Goal: Information Seeking & Learning: Learn about a topic

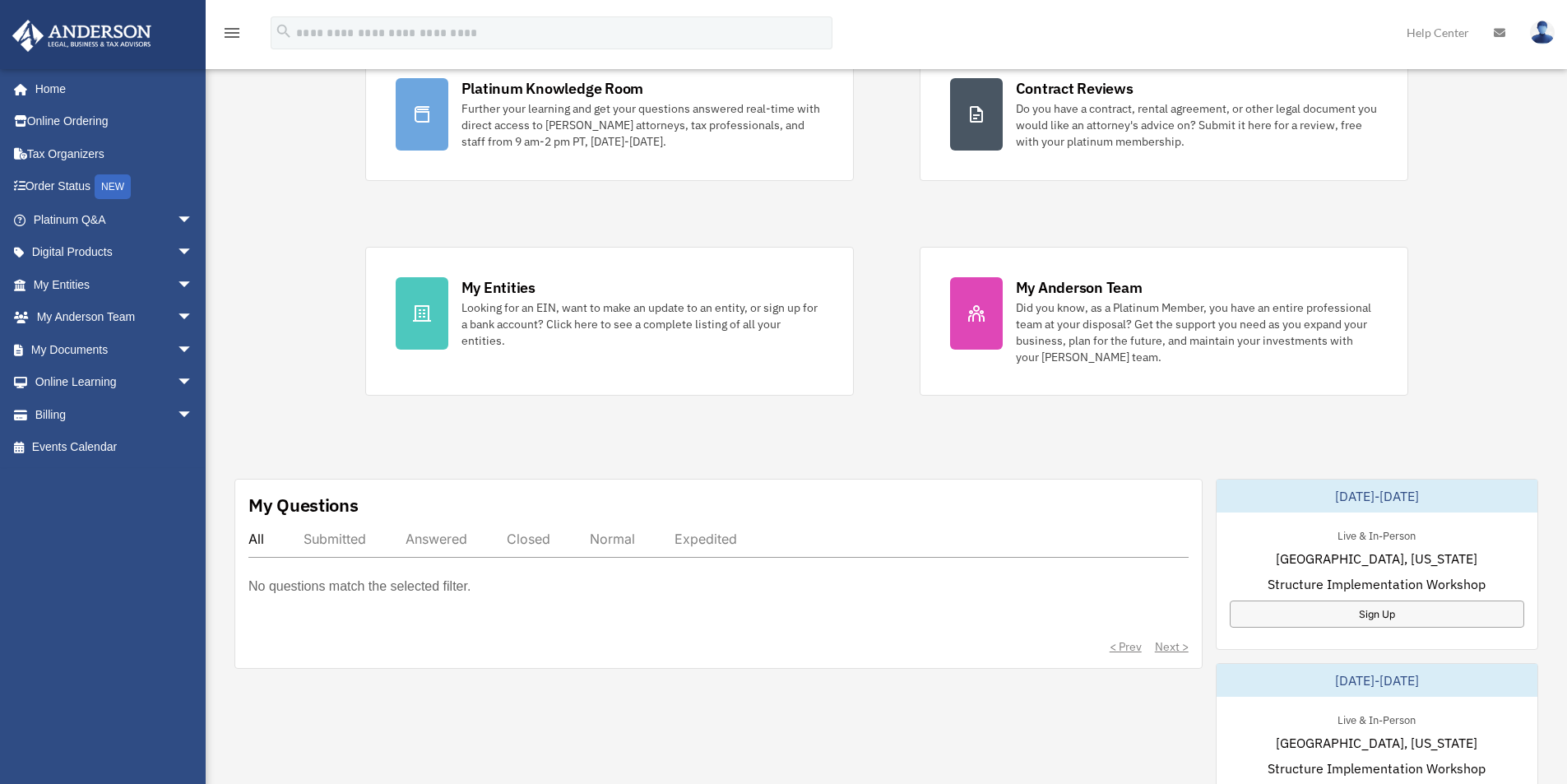
scroll to position [246, 0]
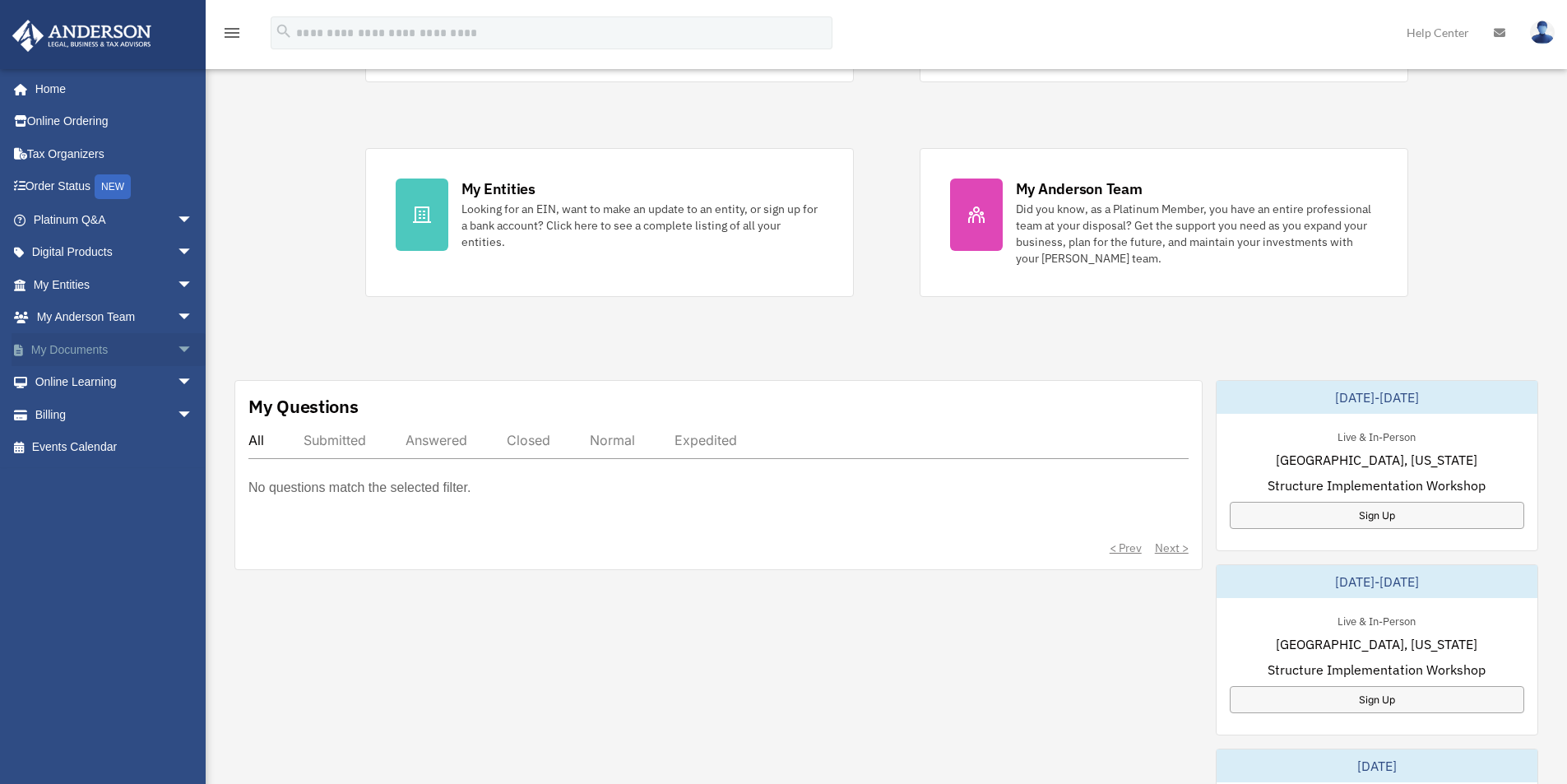
click at [177, 357] on span "arrow_drop_down" at bounding box center [193, 349] width 33 height 33
click at [67, 381] on link "Box" at bounding box center [120, 382] width 195 height 33
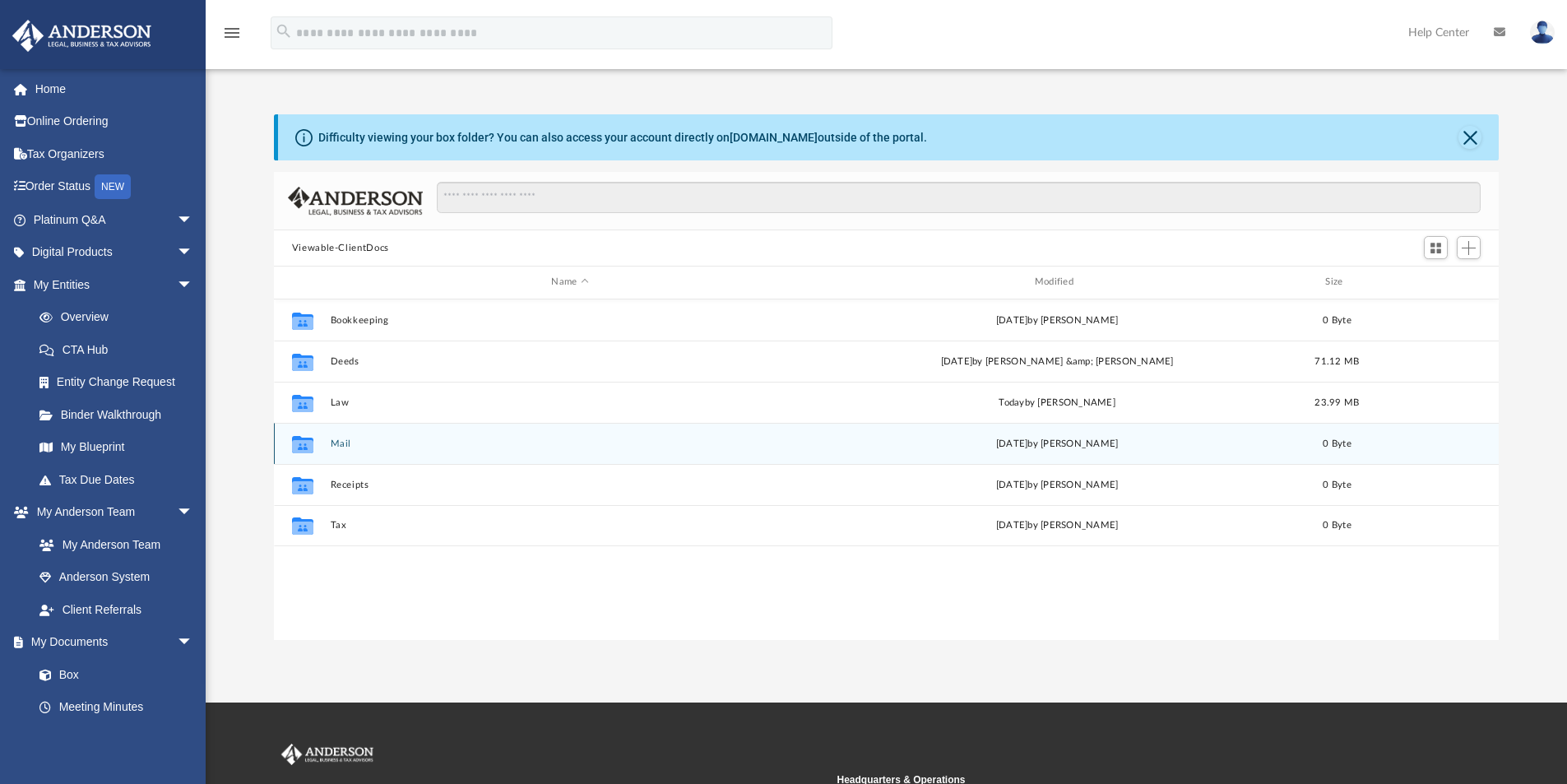
scroll to position [362, 1213]
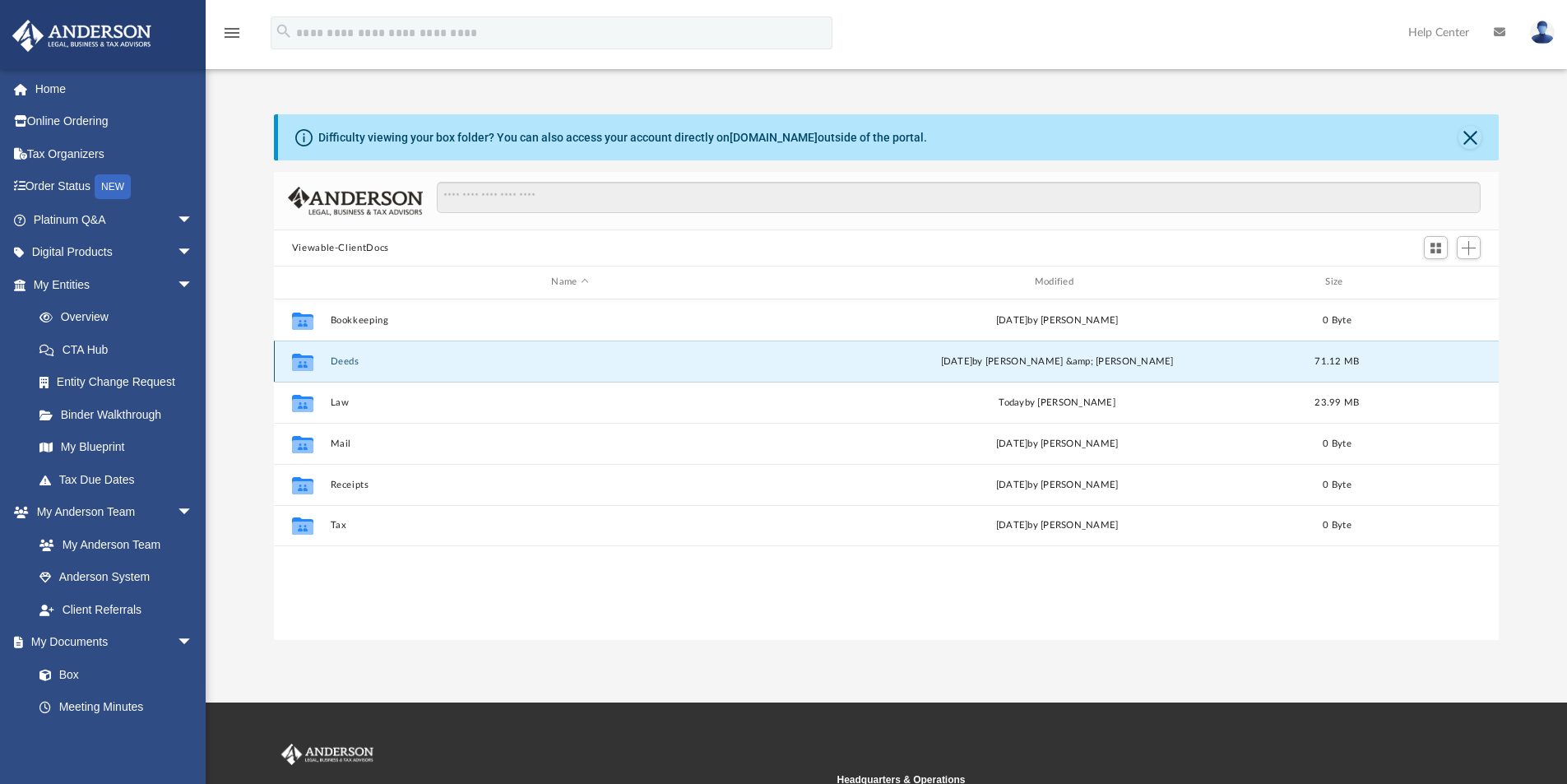
click at [341, 361] on button "Deeds" at bounding box center [570, 361] width 480 height 11
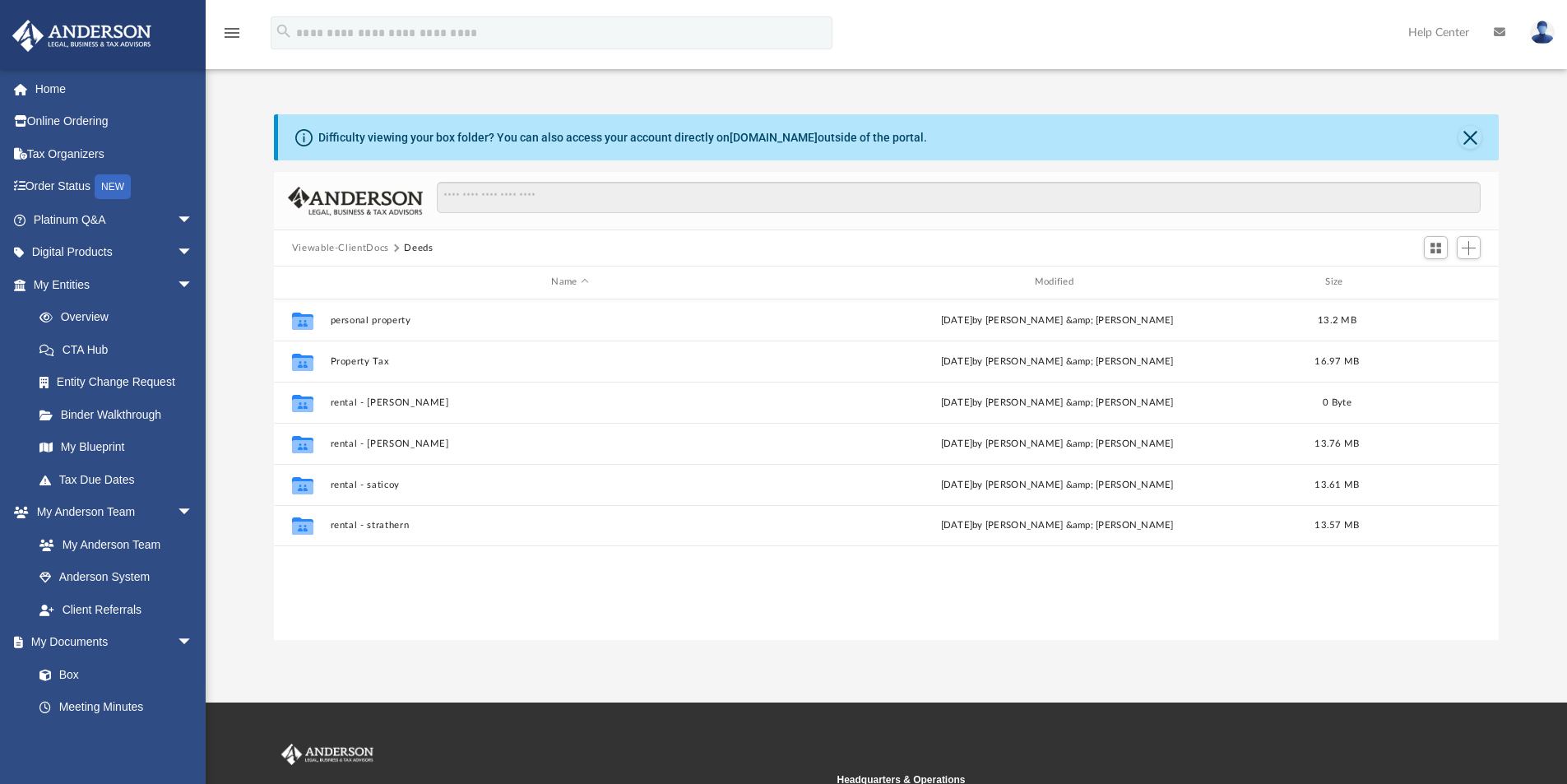
click at [379, 245] on button "Viewable-ClientDocs" at bounding box center [340, 248] width 97 height 14
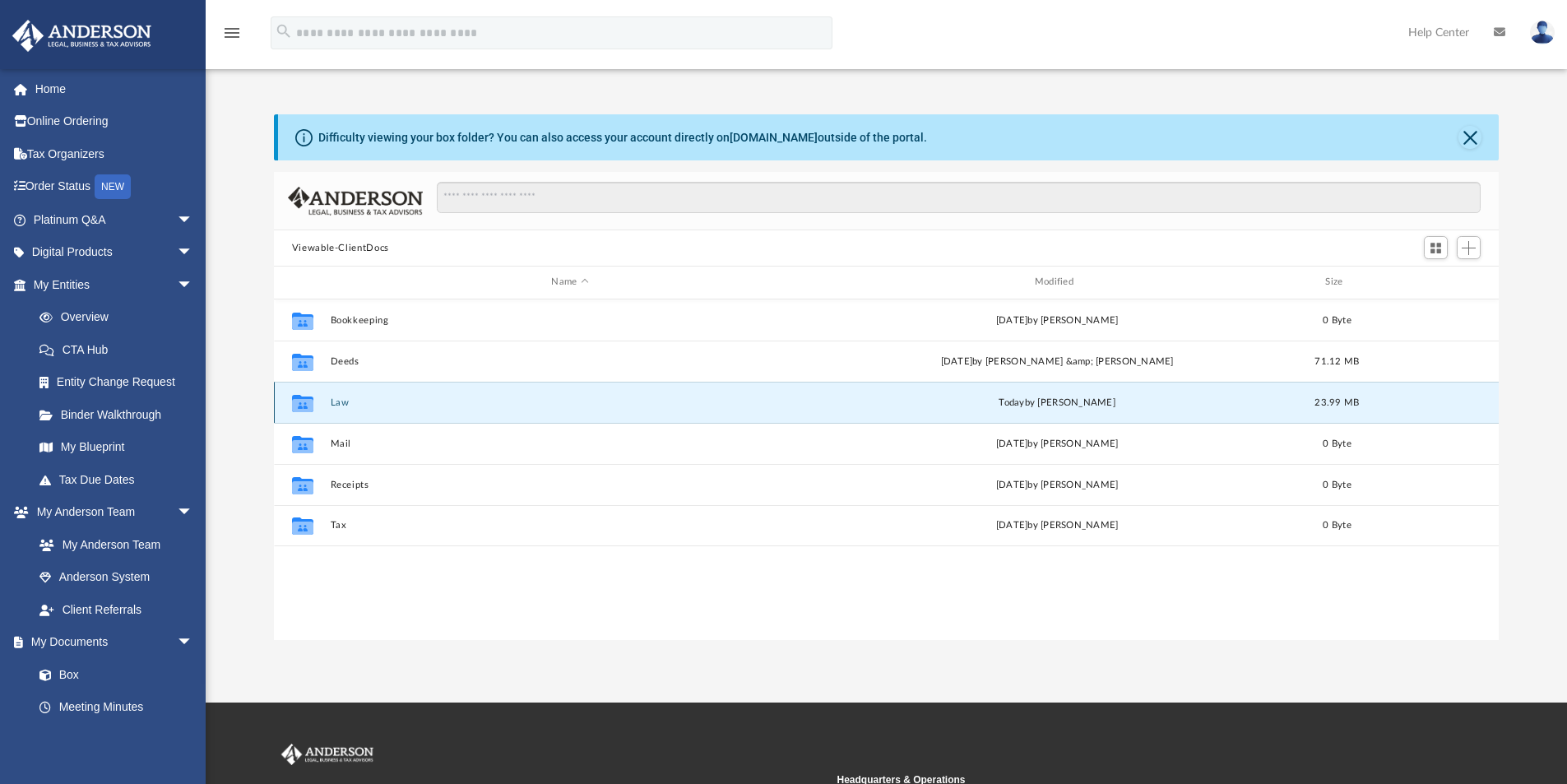
click at [340, 403] on button "Law" at bounding box center [570, 403] width 480 height 11
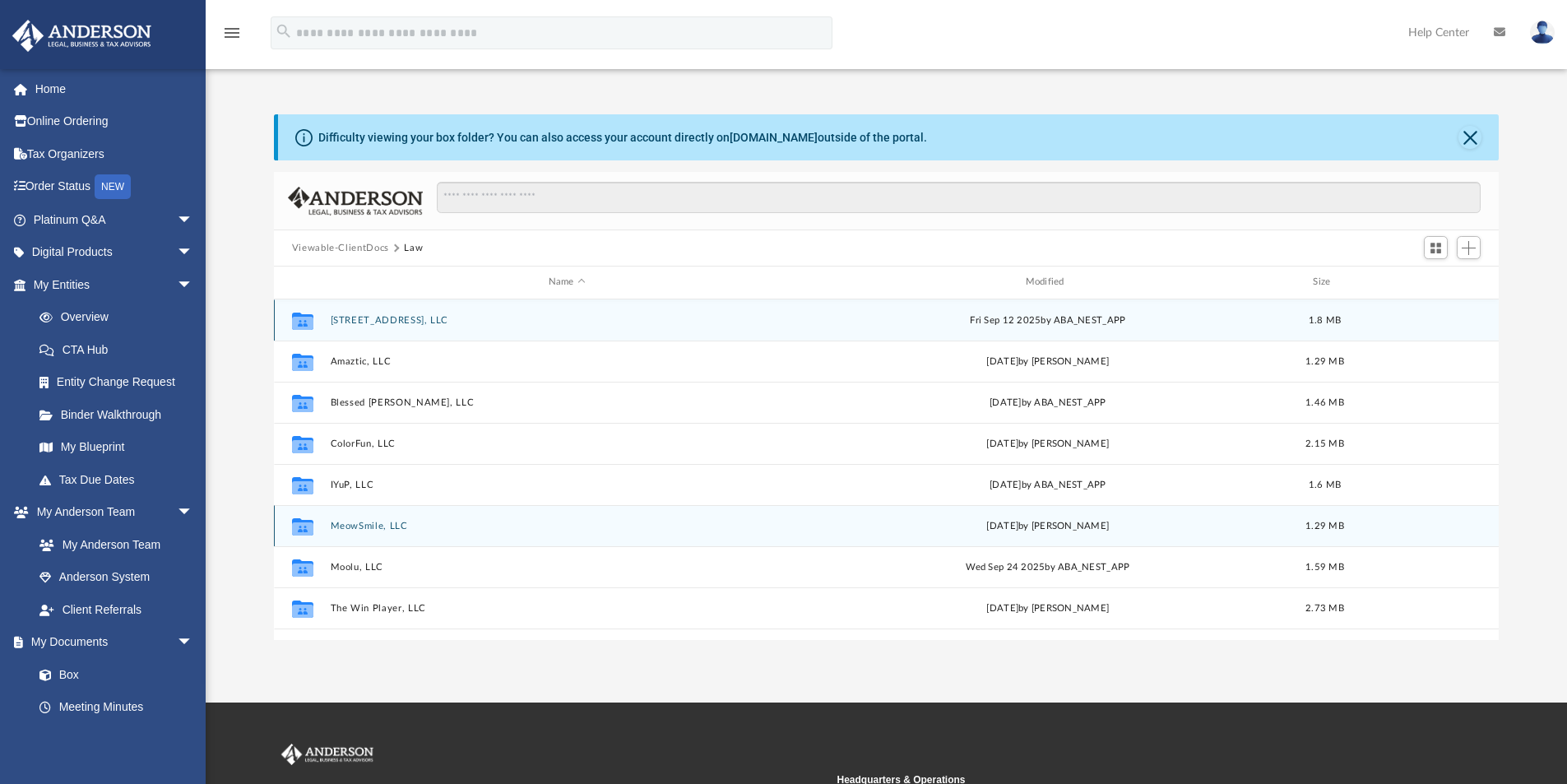
scroll to position [71, 0]
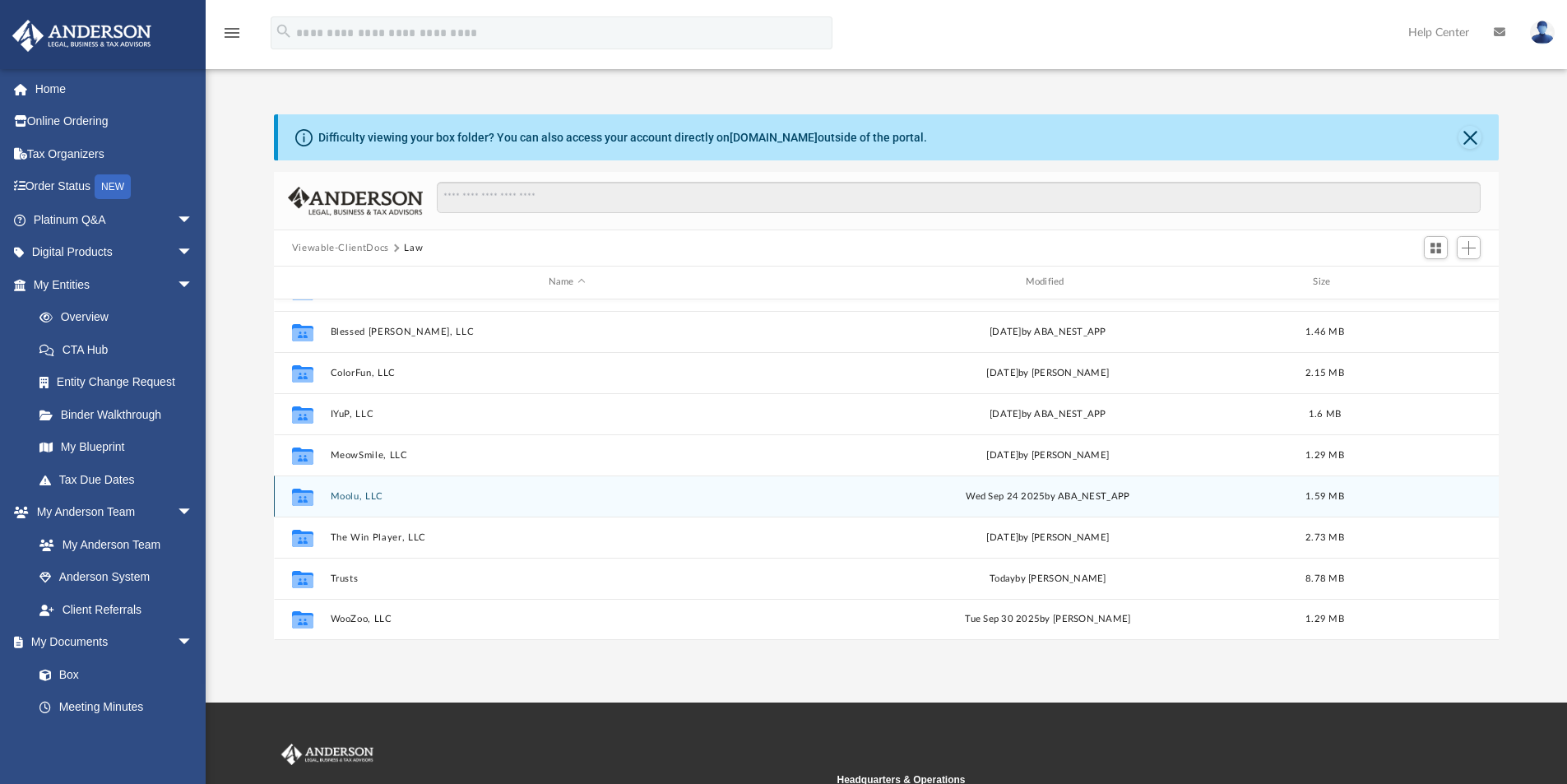
click at [346, 497] on button "Moolu, LLC" at bounding box center [566, 496] width 474 height 11
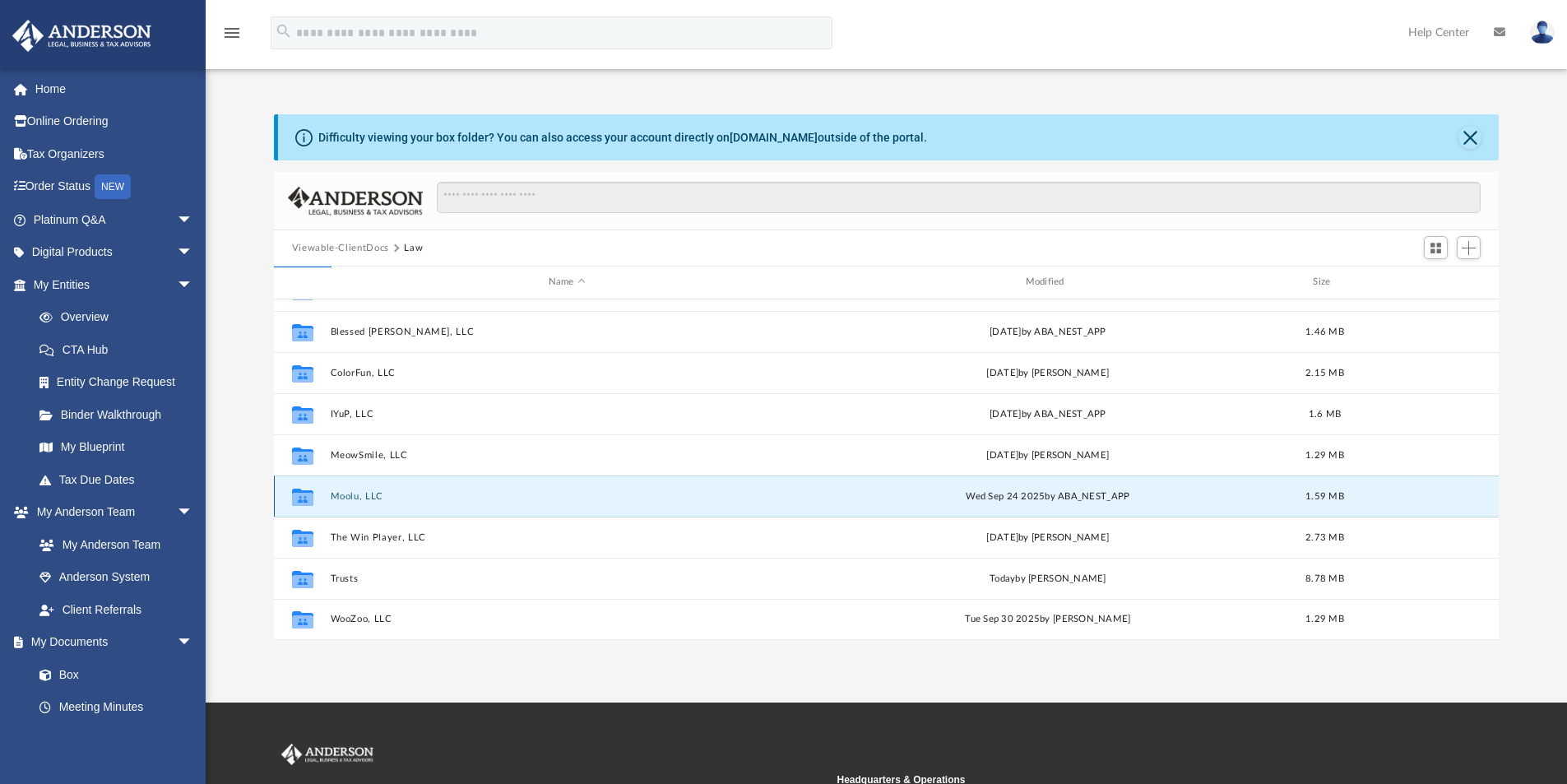
scroll to position [0, 0]
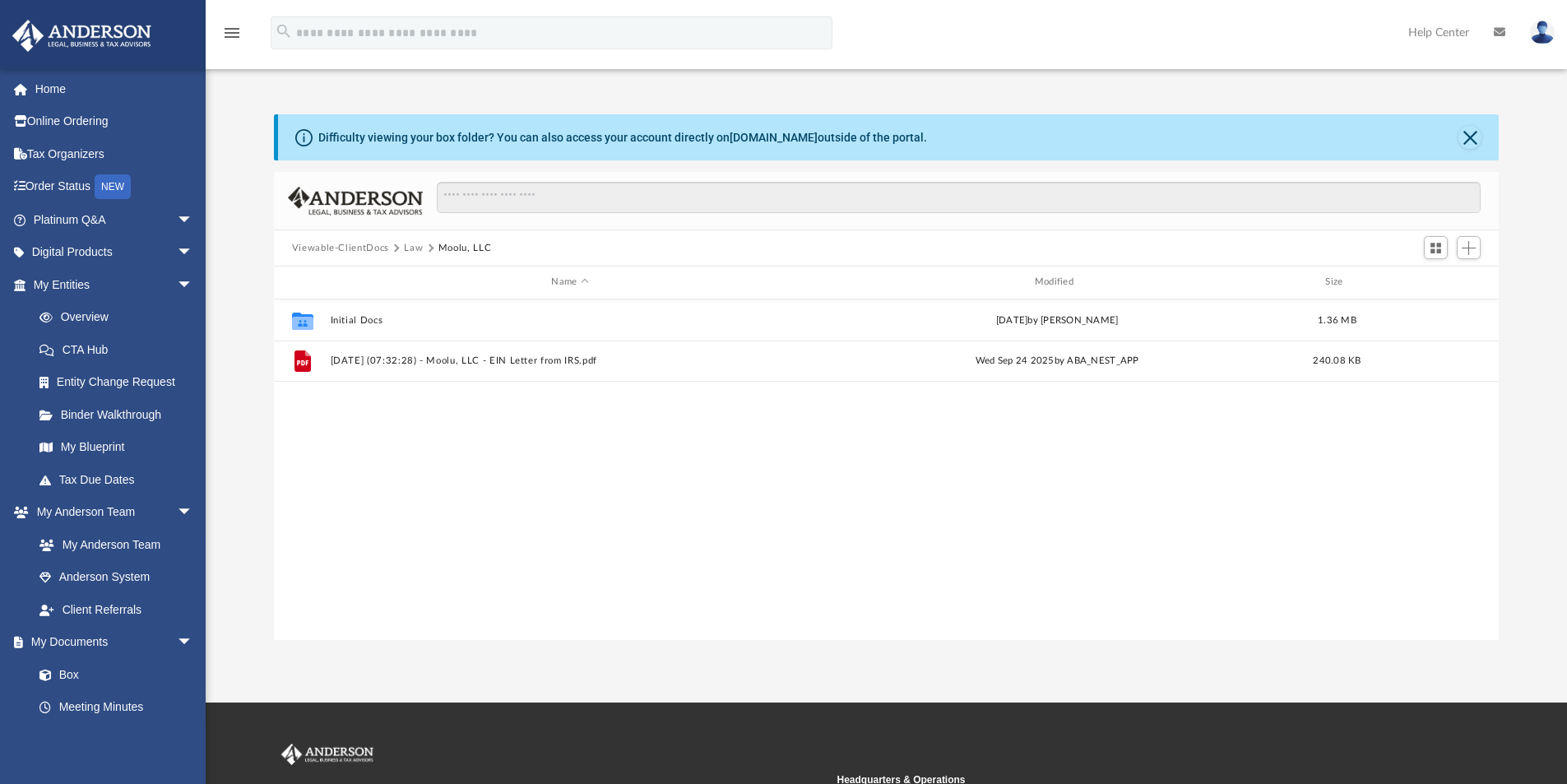
click at [406, 245] on button "Law" at bounding box center [413, 248] width 19 height 14
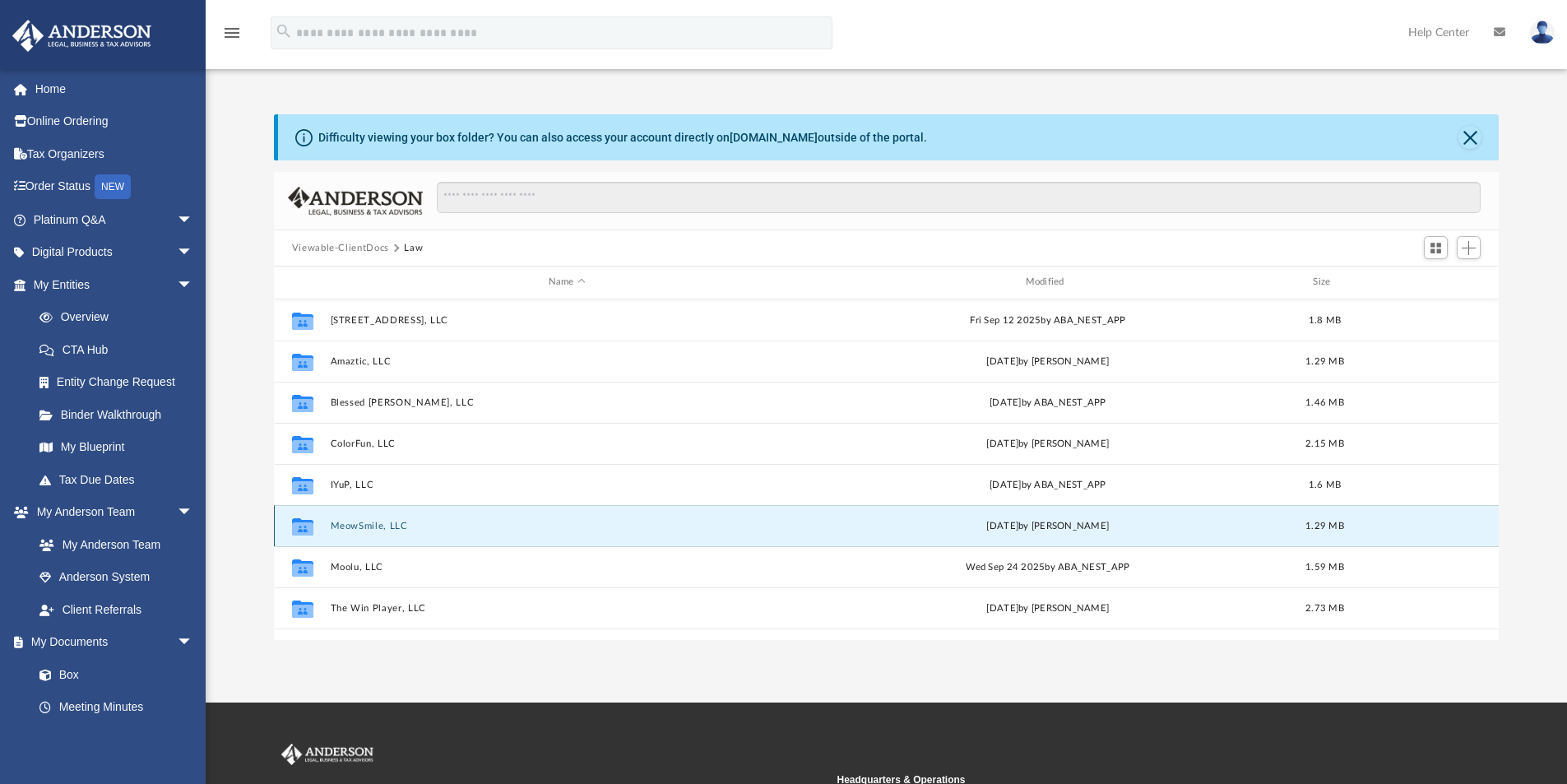
click at [361, 525] on button "MeowSmile, LLC" at bounding box center [566, 526] width 474 height 11
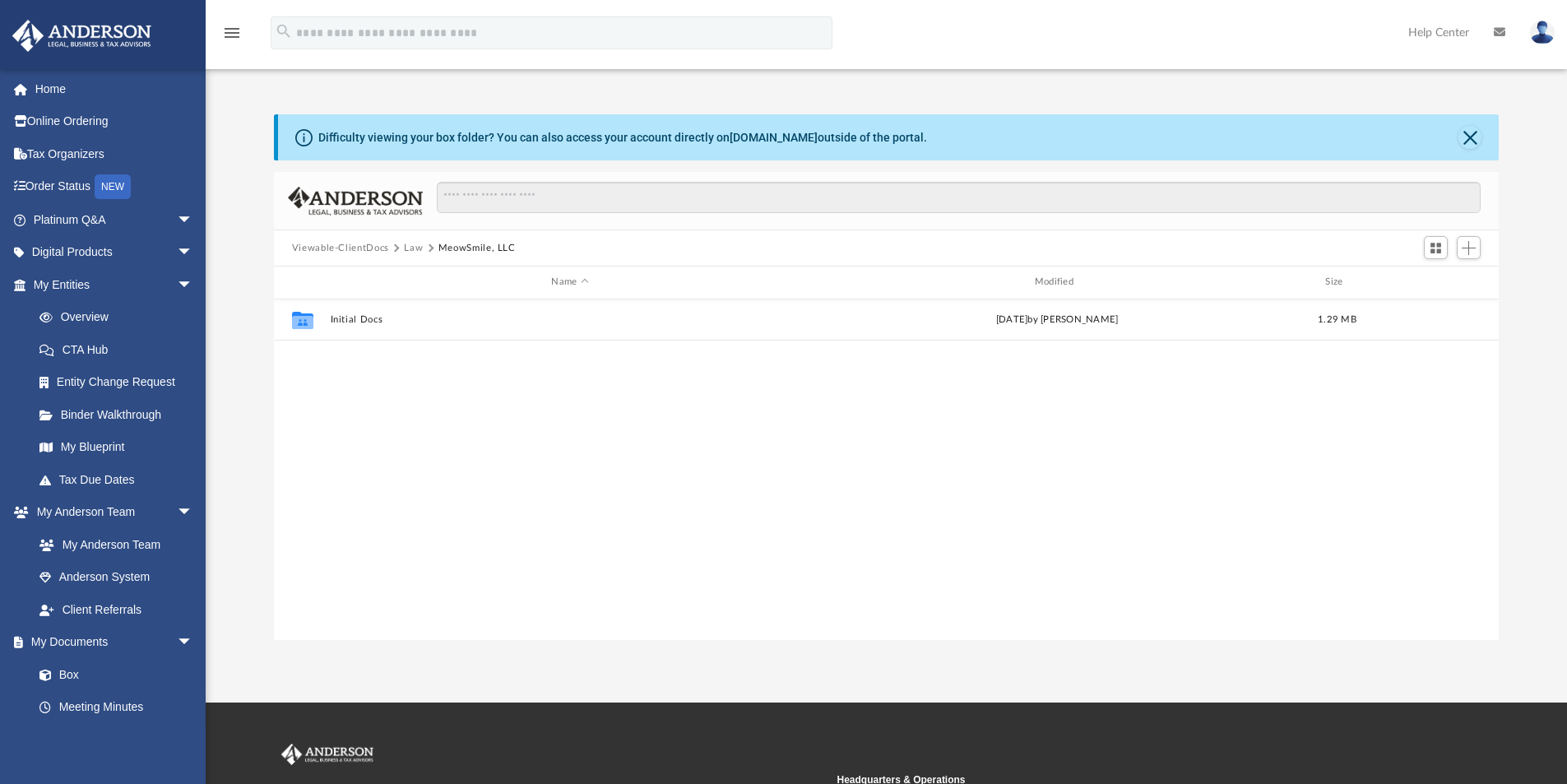
click at [415, 246] on button "Law" at bounding box center [413, 248] width 19 height 14
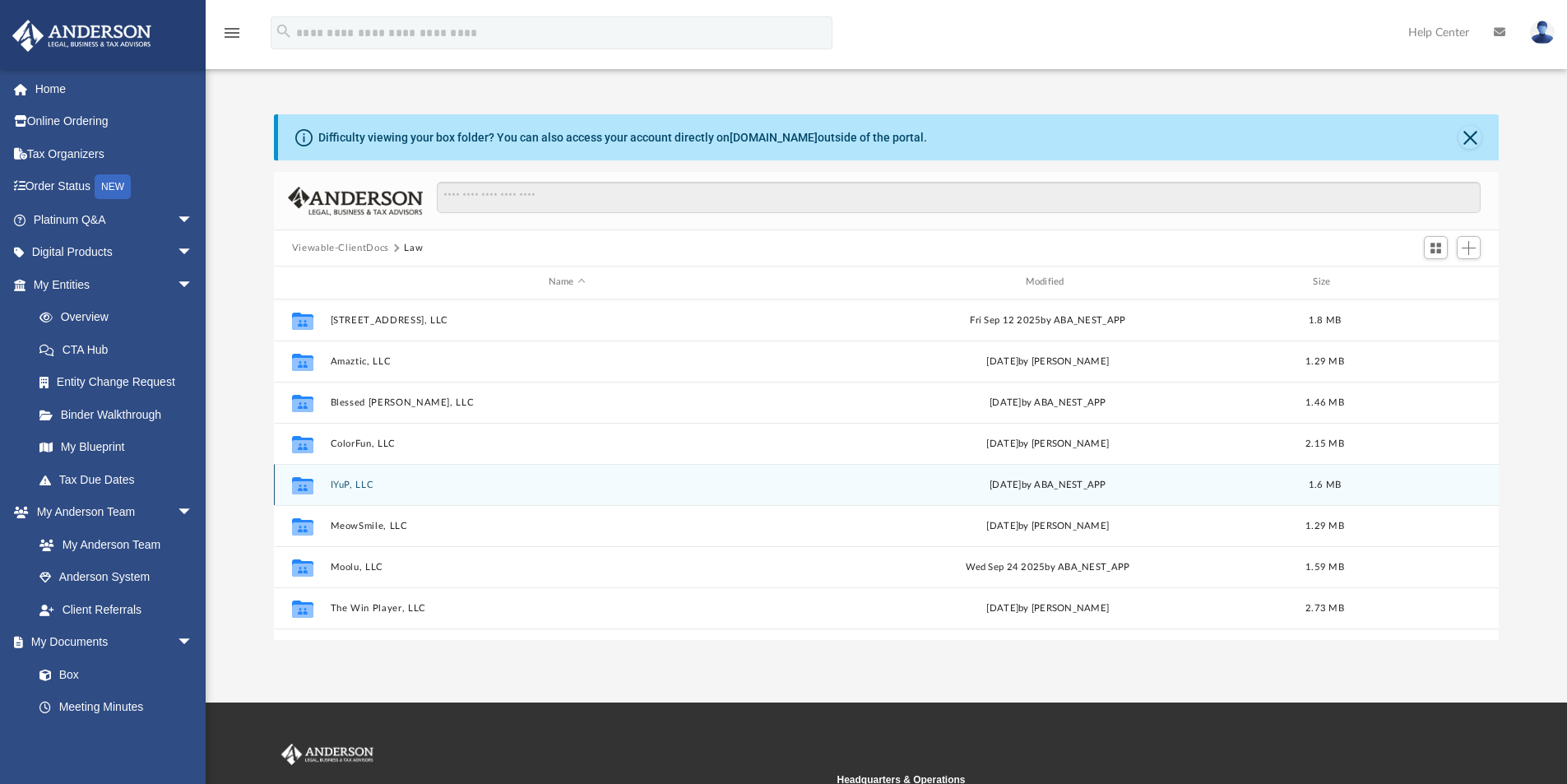
click at [354, 480] on button "IYuP, LLC" at bounding box center [566, 485] width 474 height 11
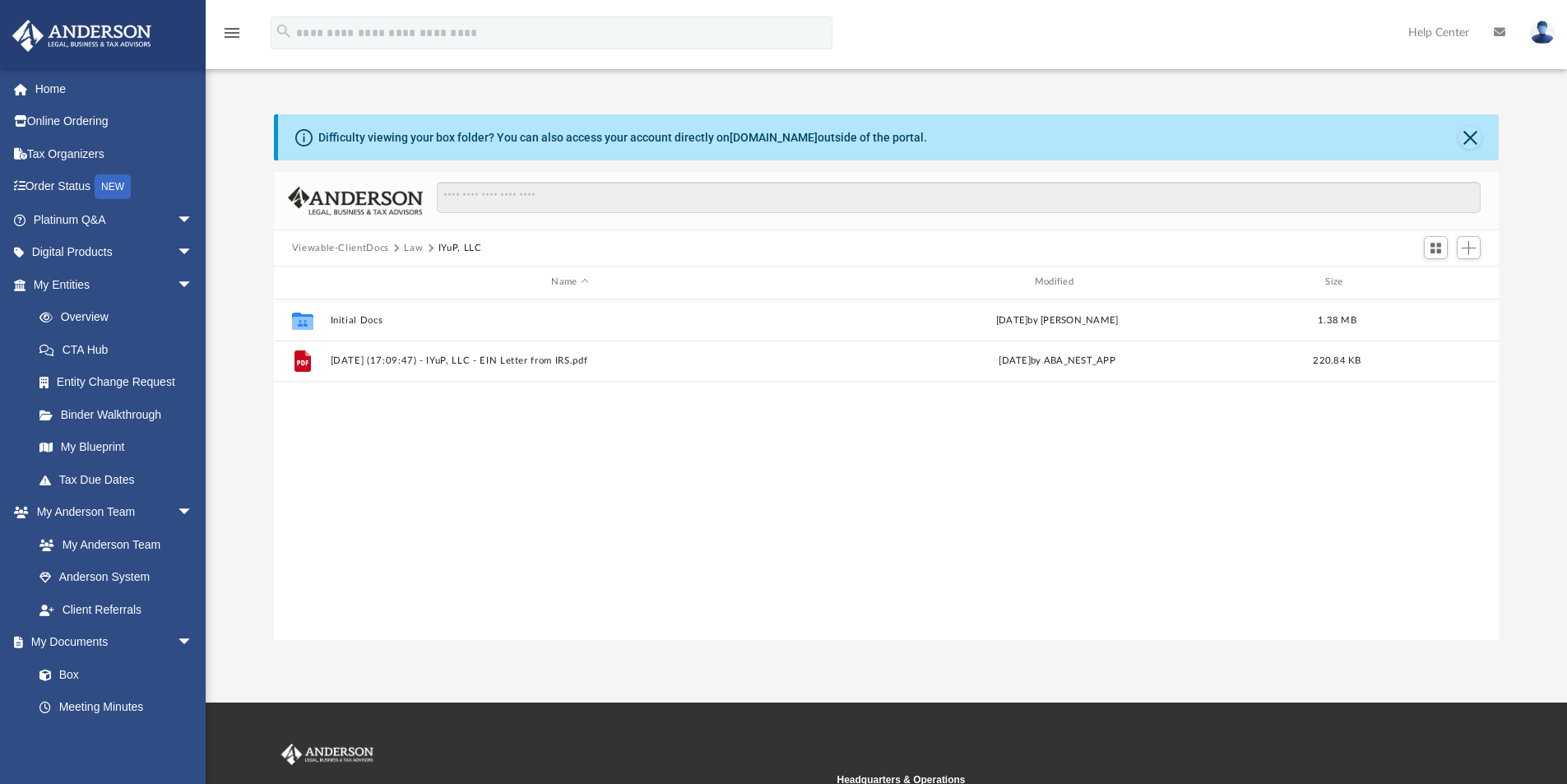
click at [409, 244] on button "Law" at bounding box center [413, 248] width 19 height 14
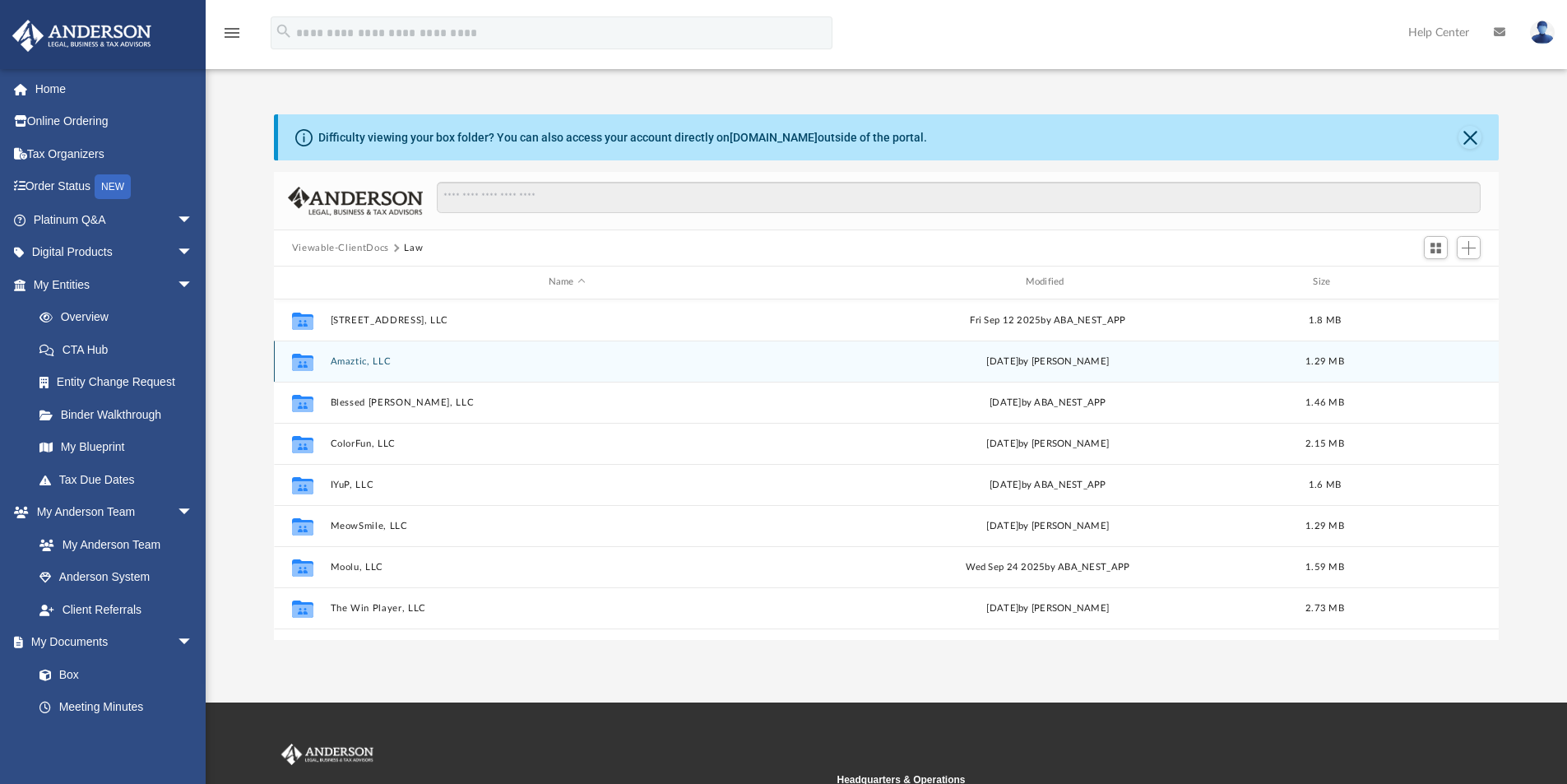
click at [366, 364] on button "Amaztic, LLC" at bounding box center [566, 361] width 474 height 11
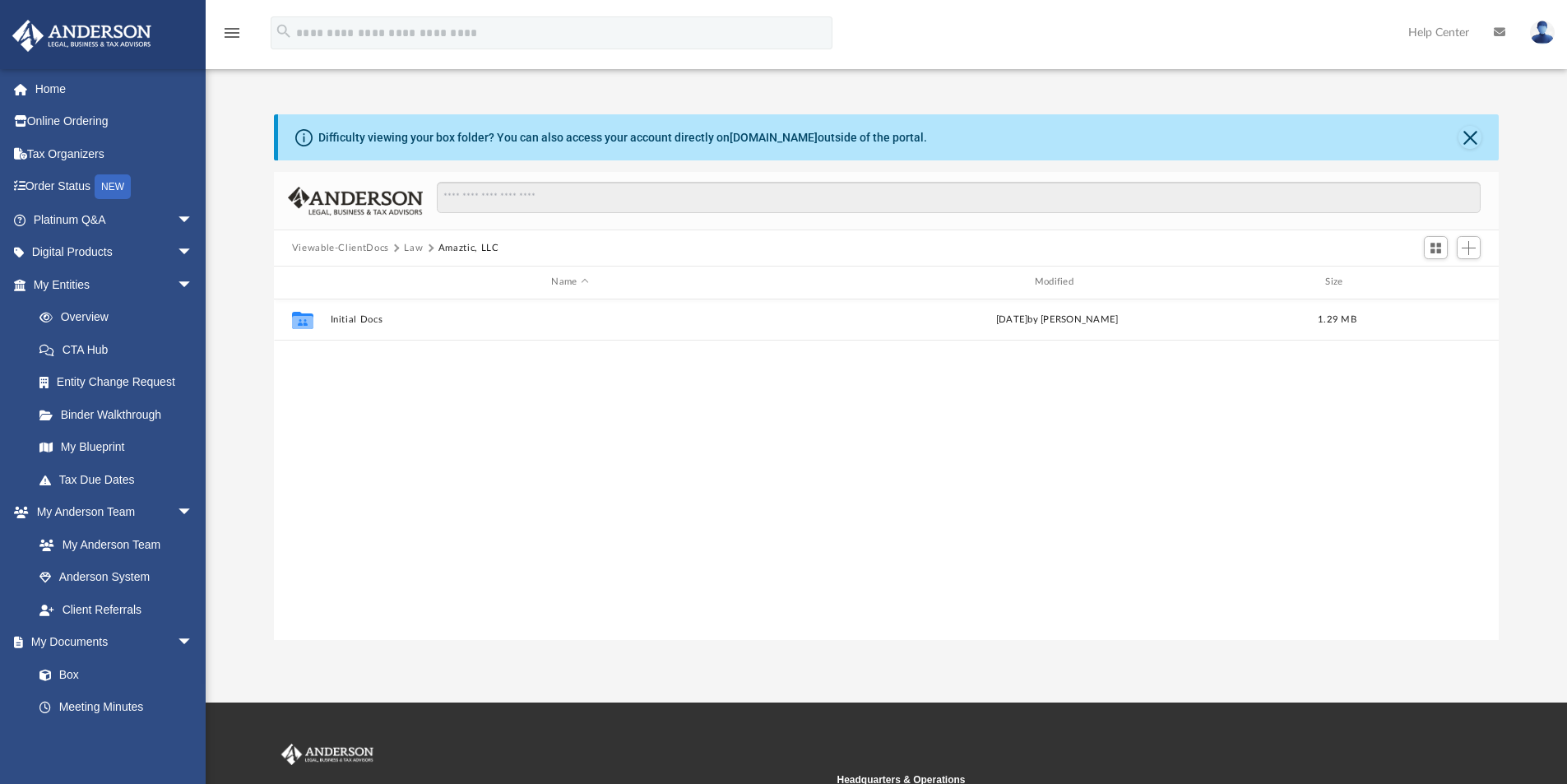
click at [408, 250] on button "Law" at bounding box center [413, 248] width 19 height 14
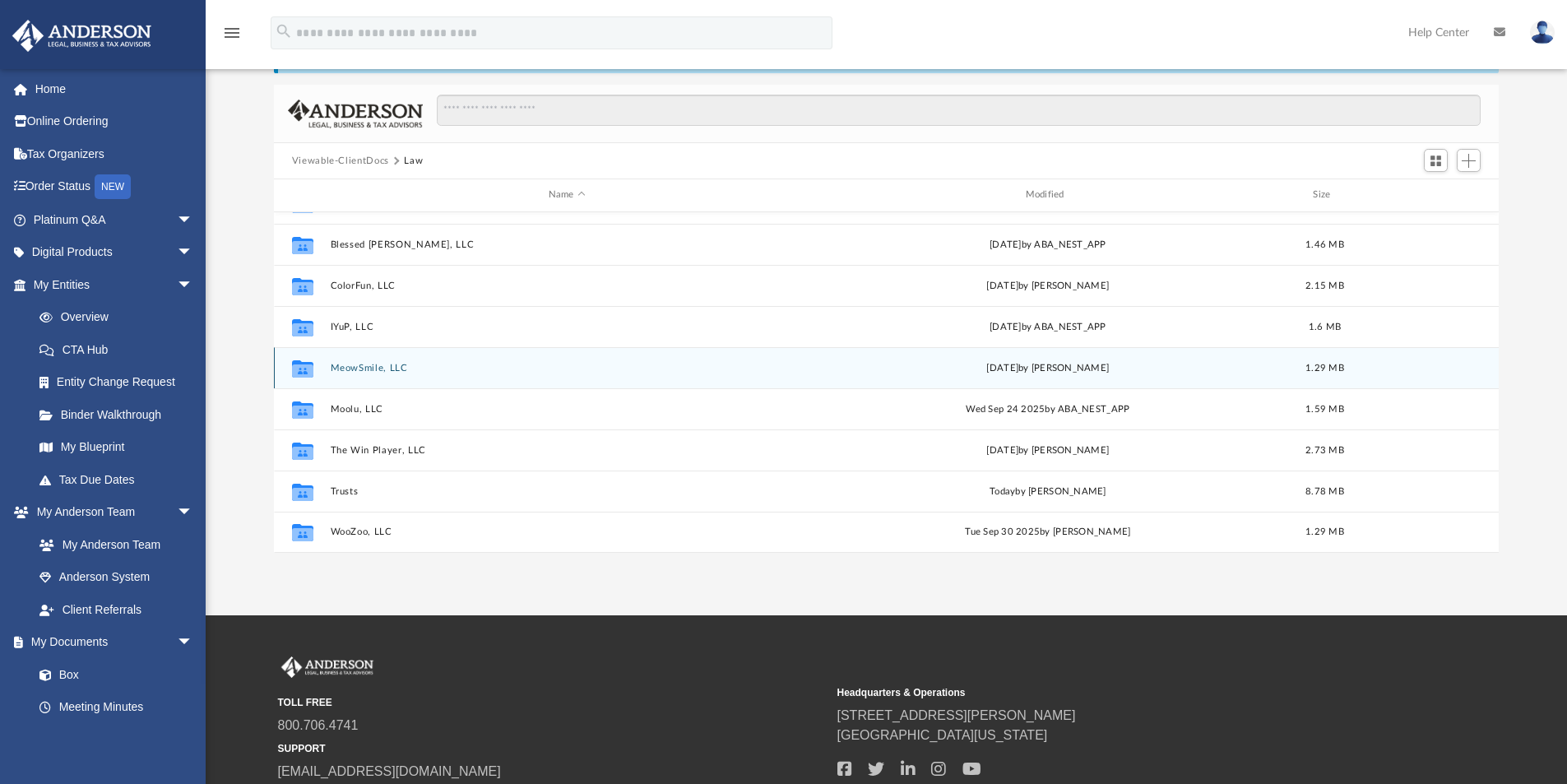
scroll to position [165, 0]
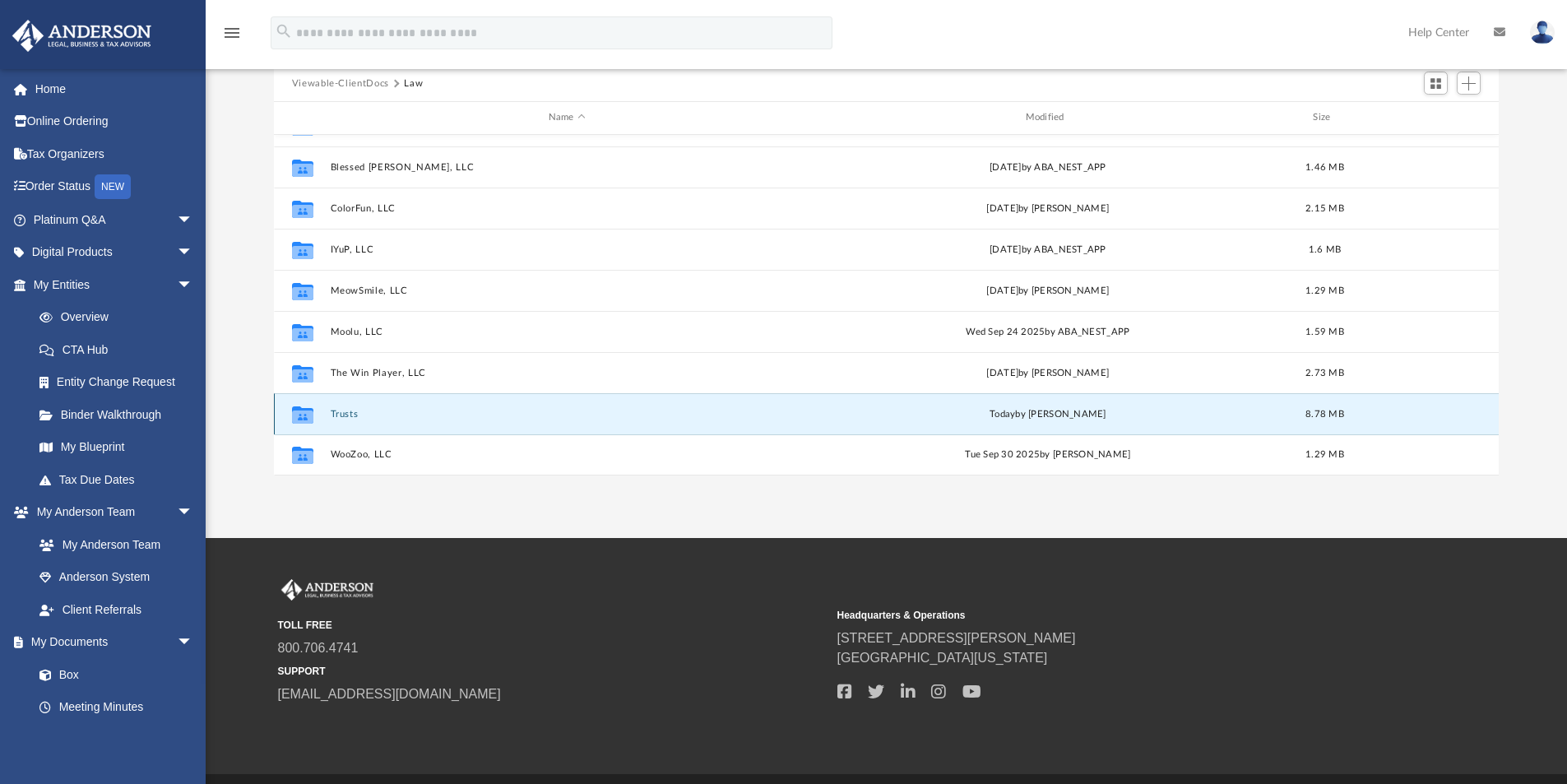
click at [345, 413] on button "Trusts" at bounding box center [566, 414] width 474 height 11
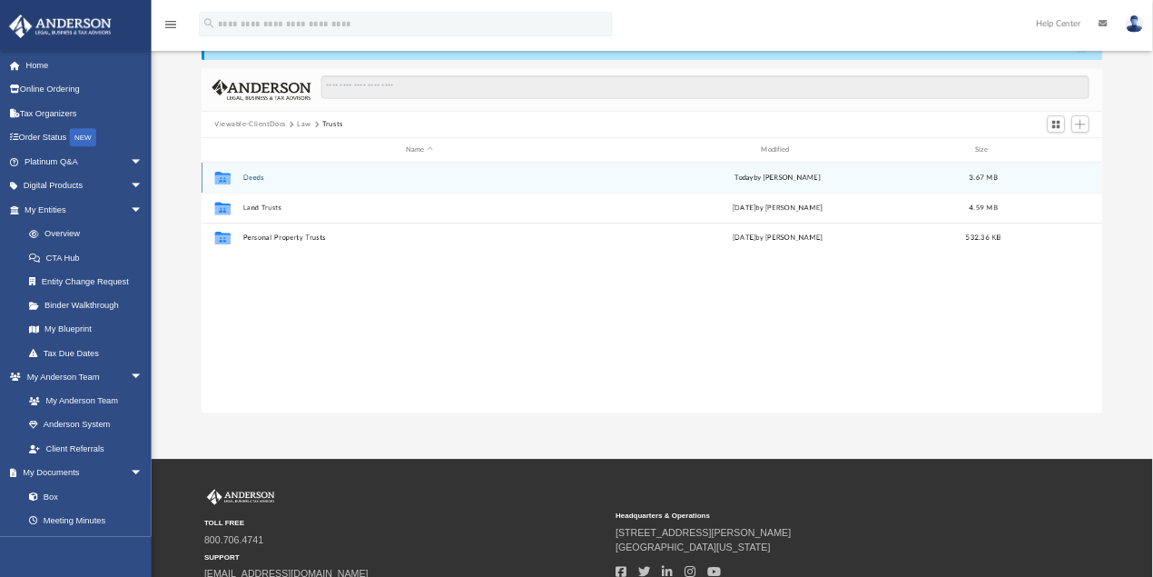
scroll to position [0, 0]
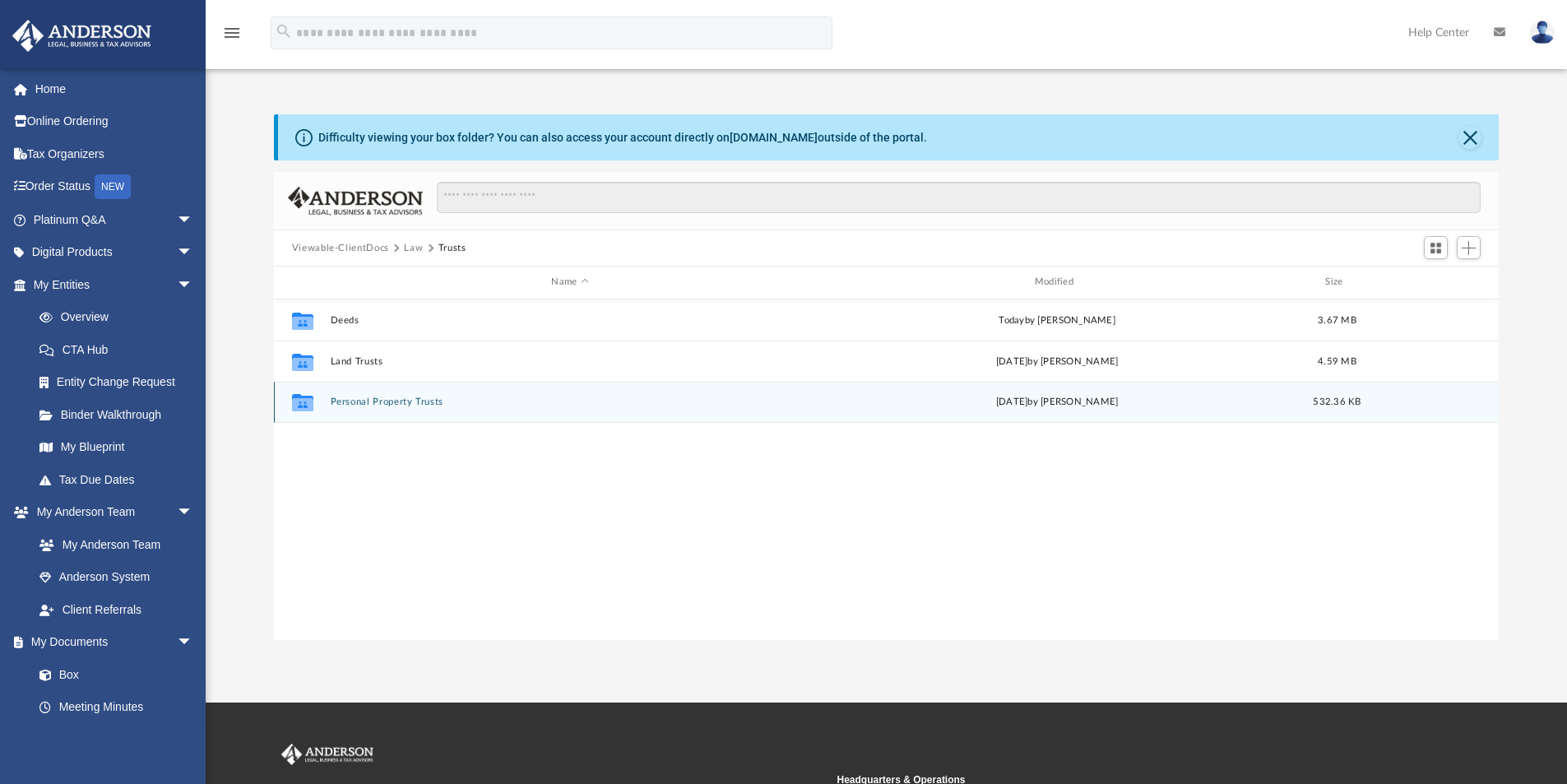
click at [391, 399] on button "Personal Property Trusts" at bounding box center [570, 402] width 480 height 11
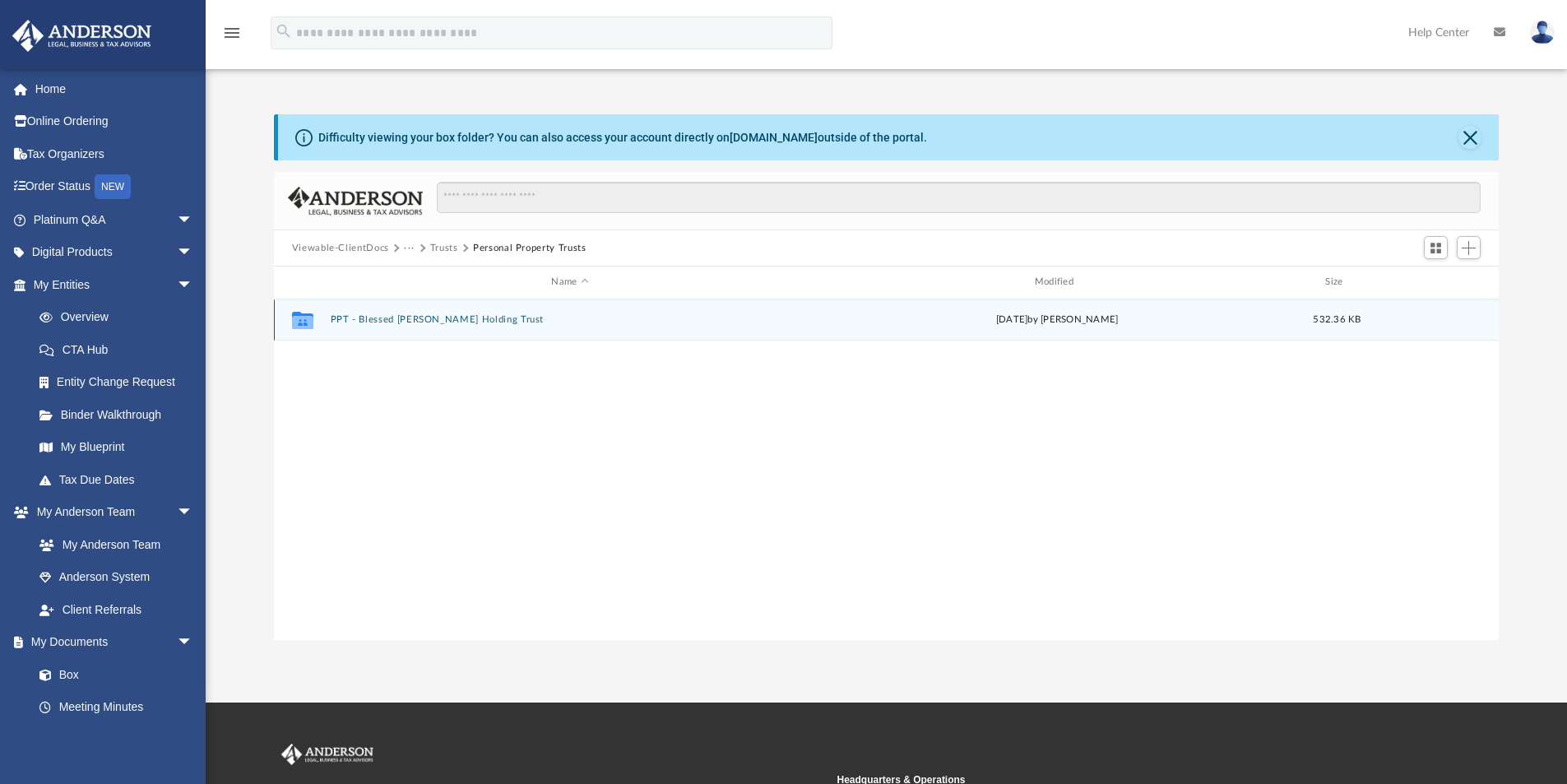
click at [447, 327] on div "Collaborated Folder PPT - Blessed [PERSON_NAME] Holding Trust [DATE] by [PERSON…" at bounding box center [886, 320] width 1226 height 41
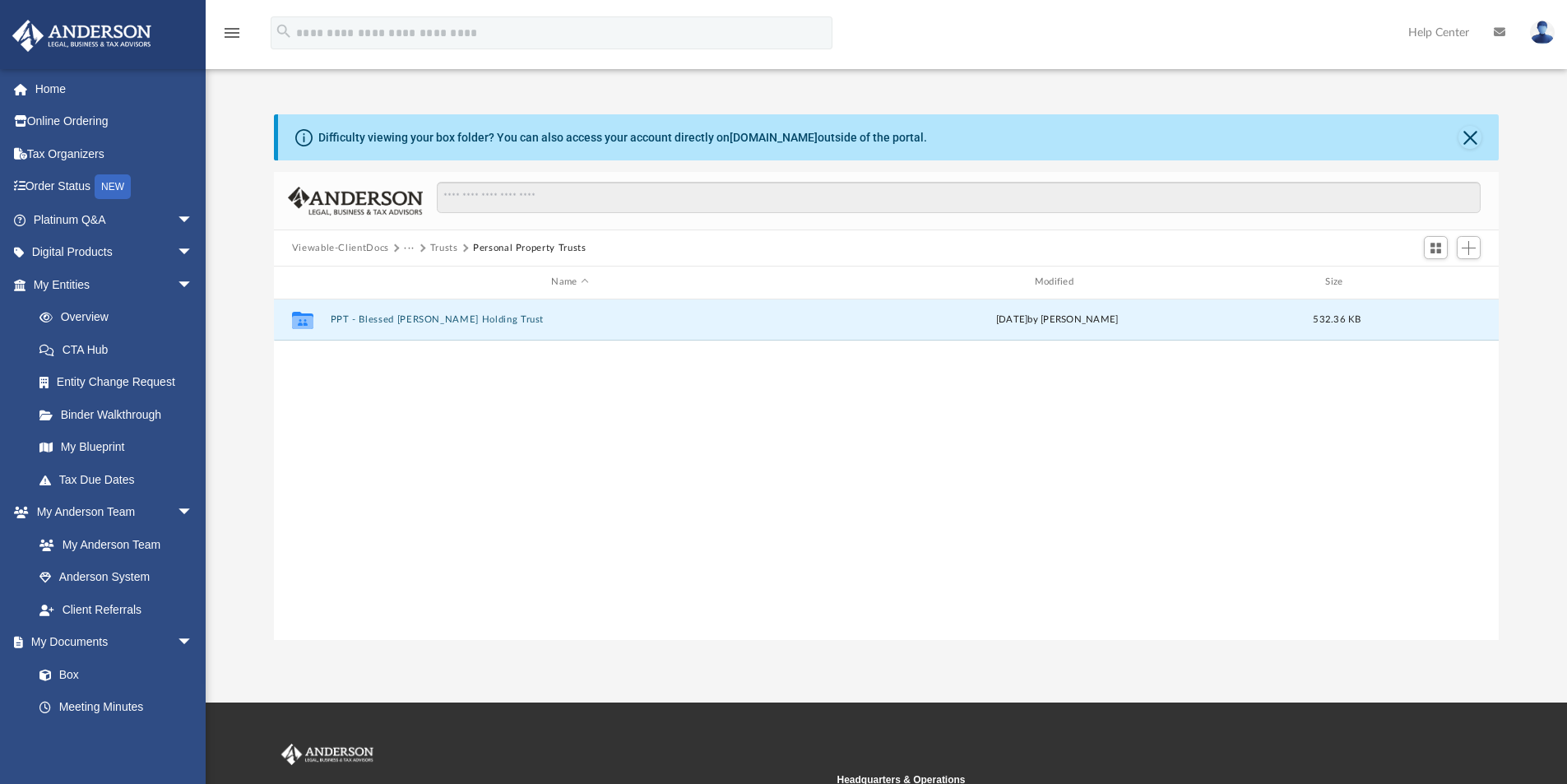
click at [442, 250] on button "Trusts" at bounding box center [444, 248] width 28 height 14
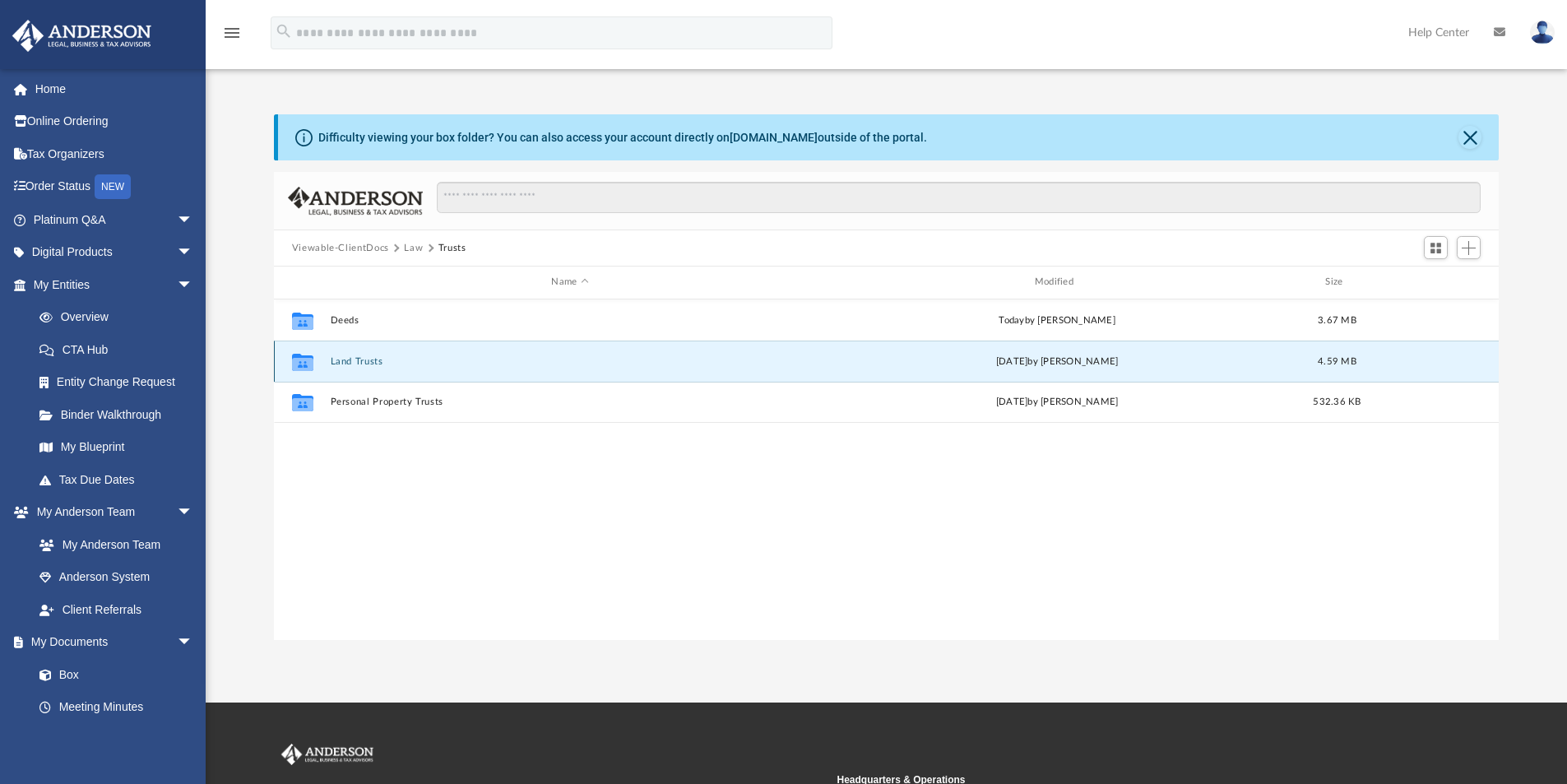
click at [350, 360] on button "Land Trusts" at bounding box center [570, 361] width 480 height 11
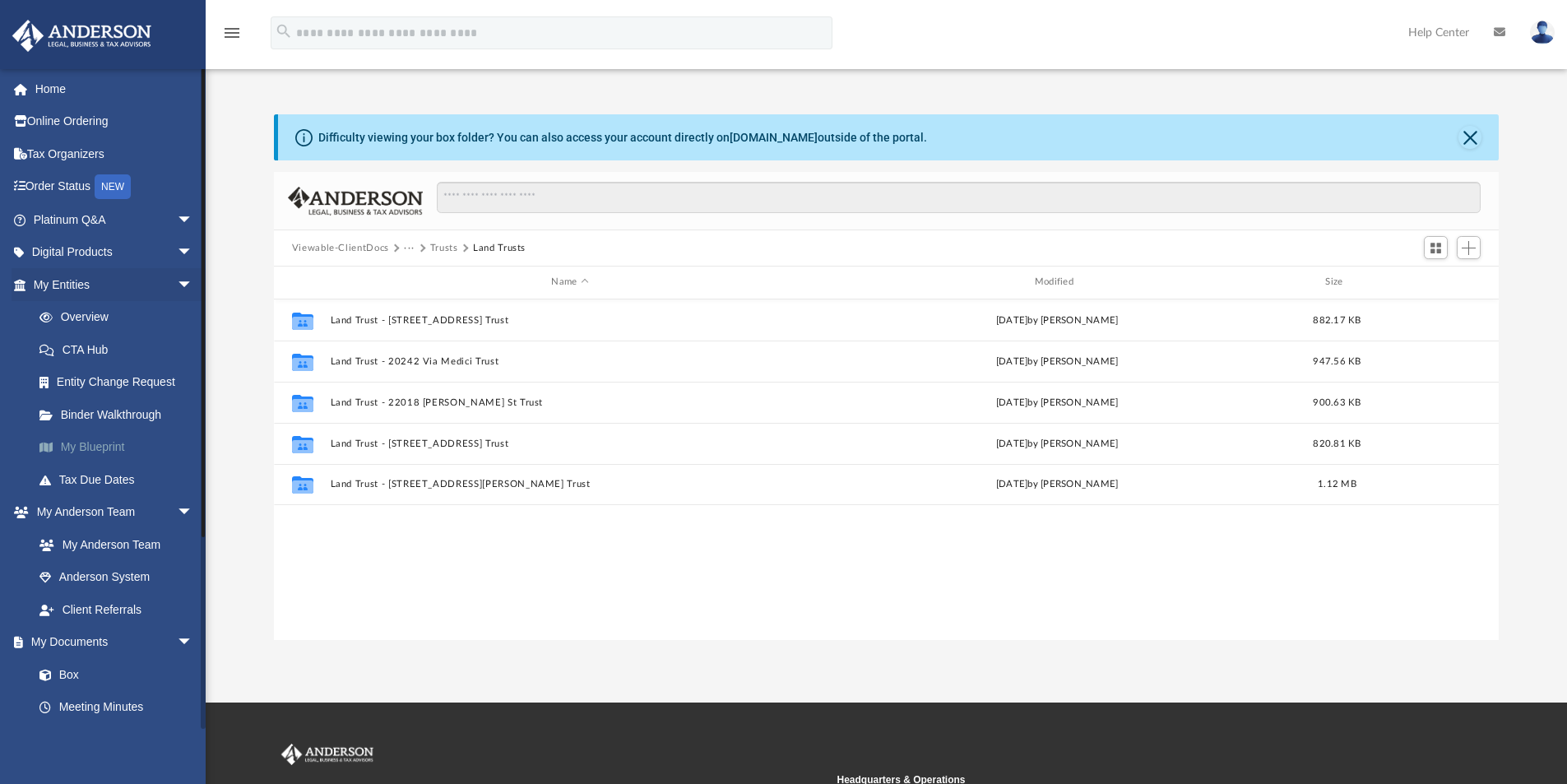
click at [102, 448] on link "My Blueprint" at bounding box center [120, 447] width 195 height 33
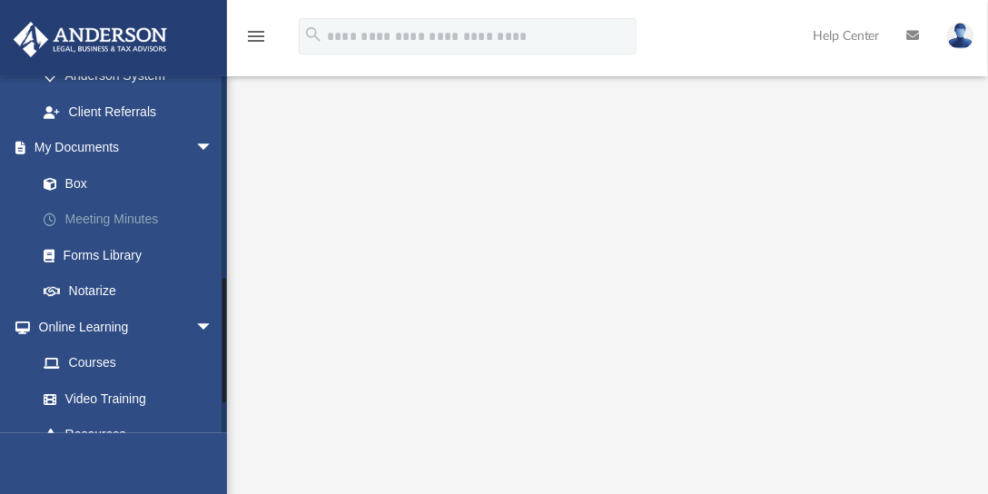
scroll to position [570, 0]
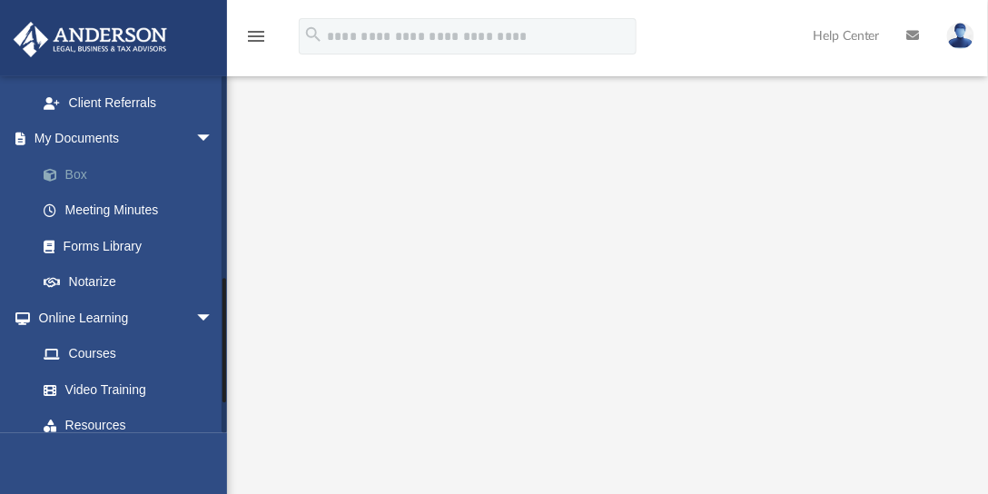
click at [76, 174] on link "Box" at bounding box center [132, 174] width 215 height 36
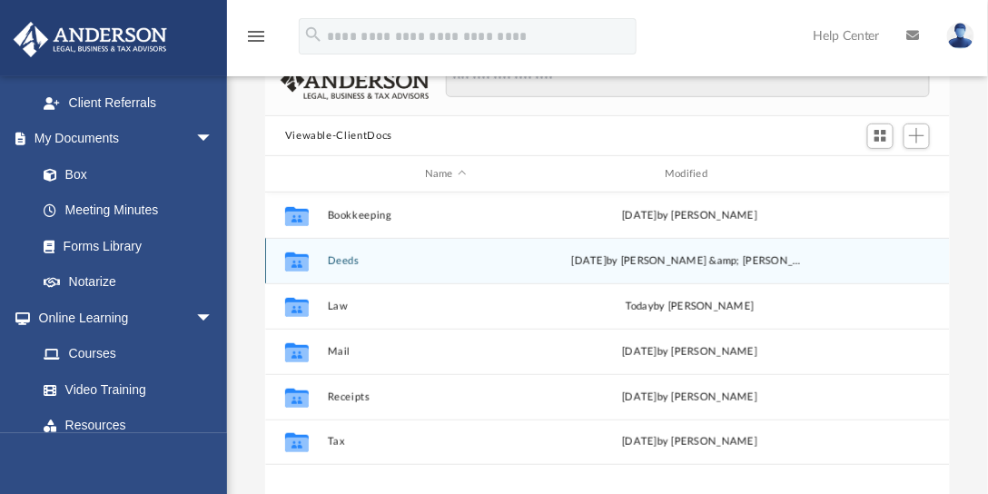
scroll to position [404, 678]
click at [349, 262] on button "Deeds" at bounding box center [445, 261] width 236 height 12
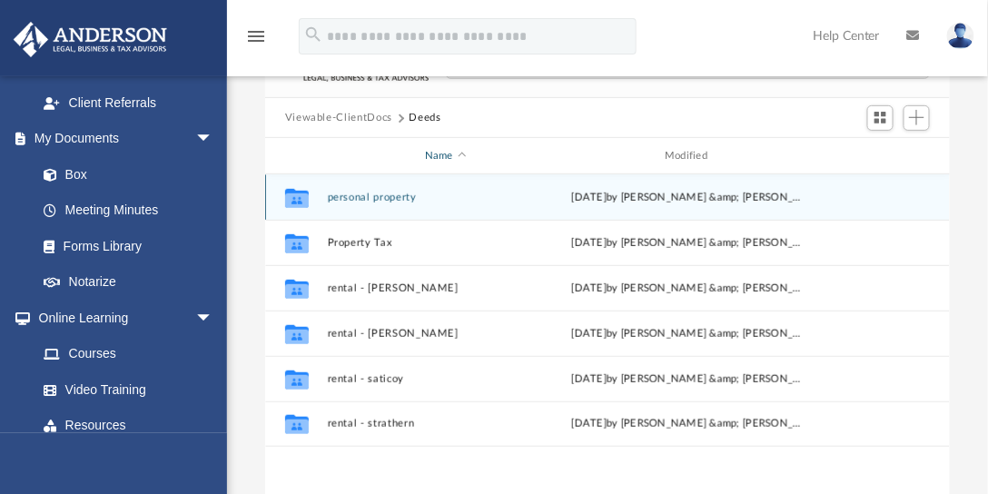
scroll to position [121, 0]
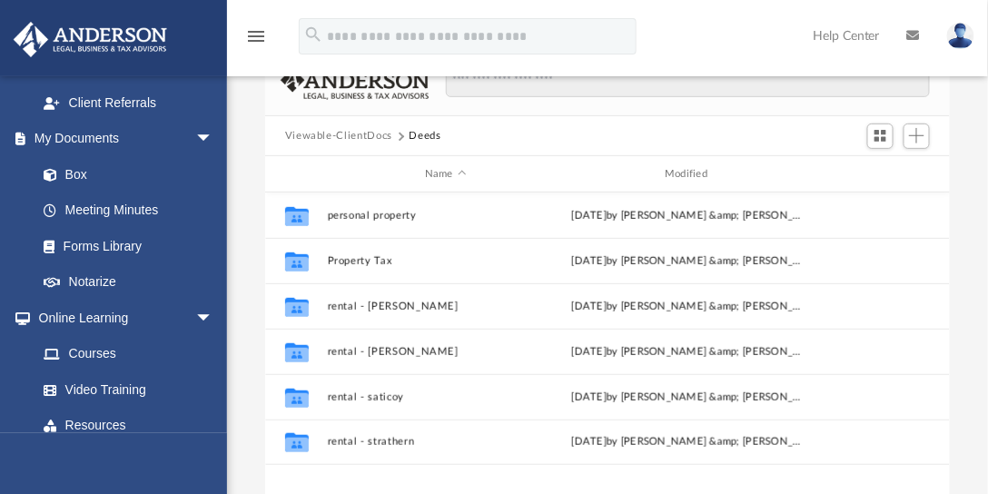
click at [364, 139] on button "Viewable-ClientDocs" at bounding box center [338, 136] width 107 height 16
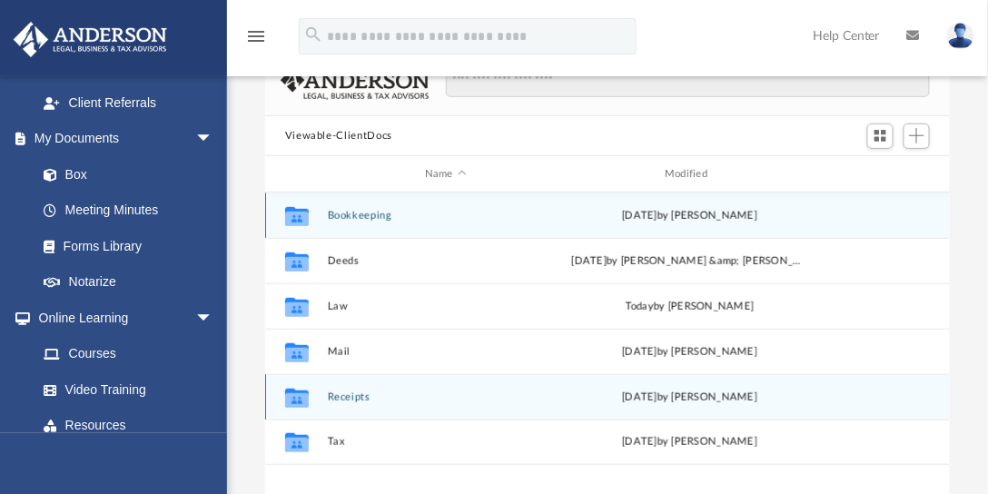
scroll to position [224, 0]
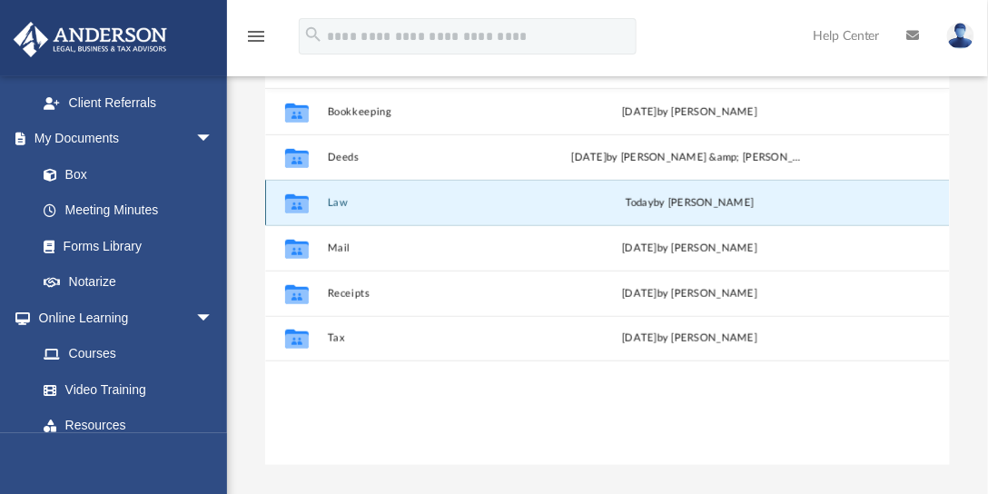
click at [338, 207] on button "Law" at bounding box center [445, 203] width 236 height 12
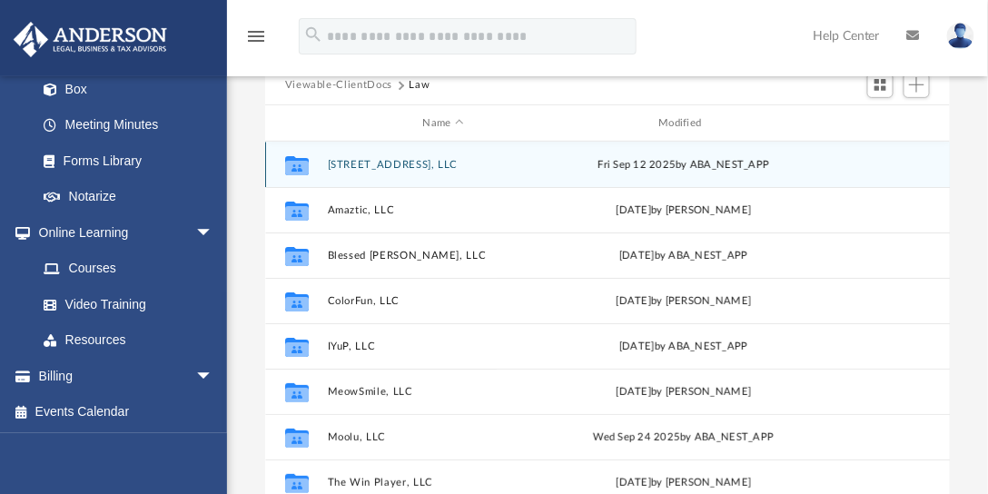
scroll to position [121, 0]
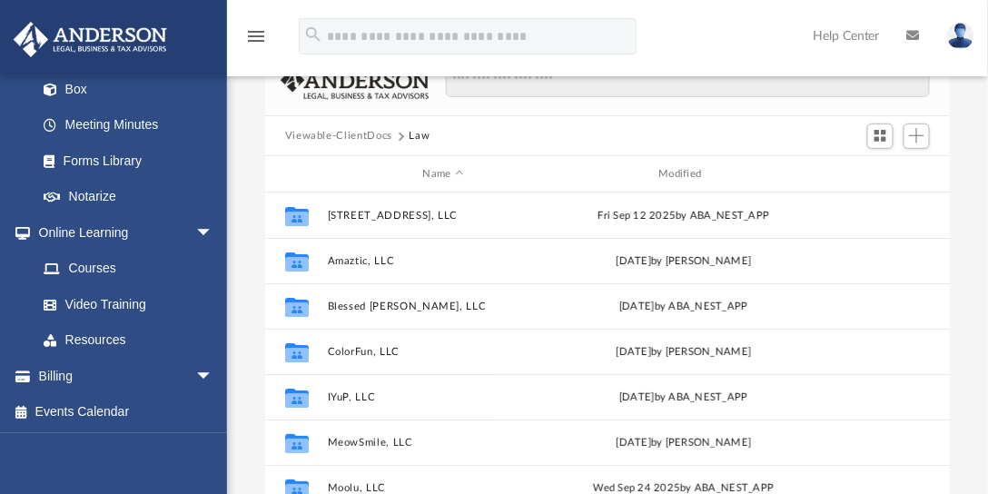
click at [356, 133] on button "Viewable-ClientDocs" at bounding box center [338, 136] width 107 height 16
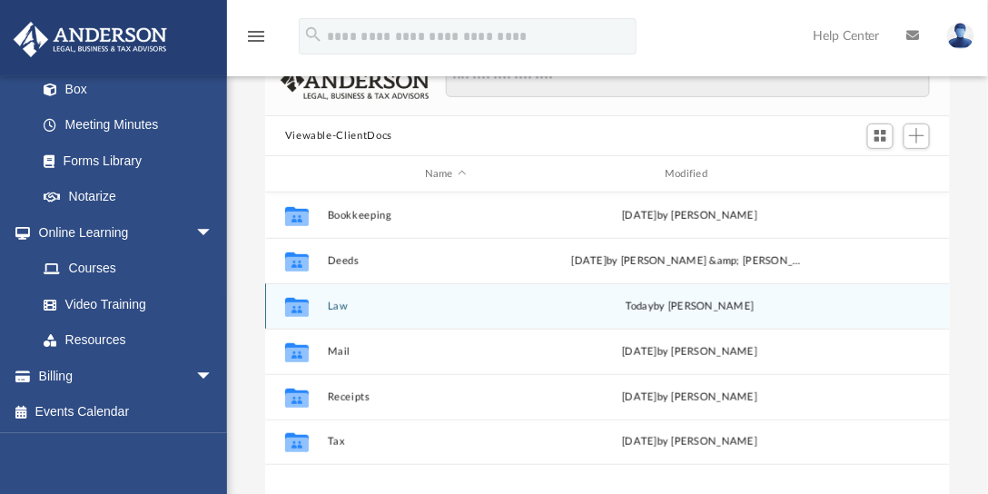
click at [341, 305] on button "Law" at bounding box center [445, 307] width 236 height 12
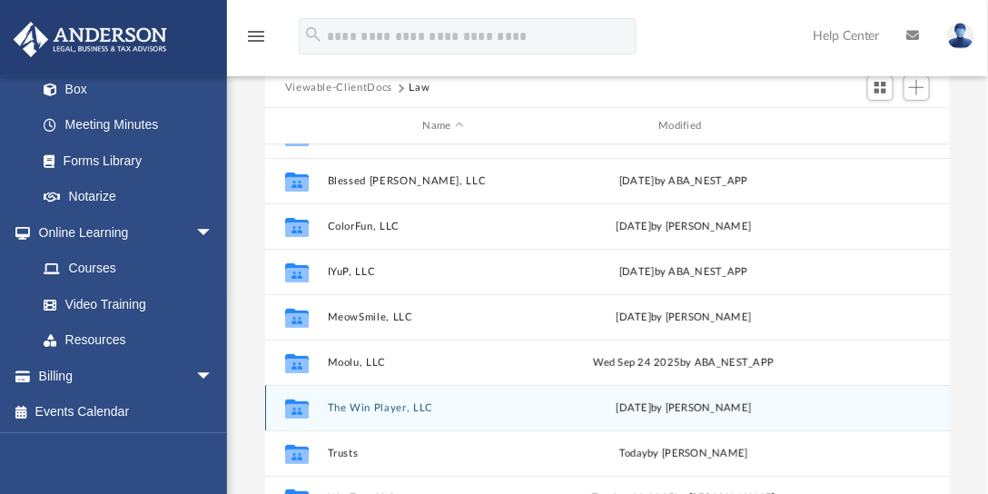
scroll to position [224, 0]
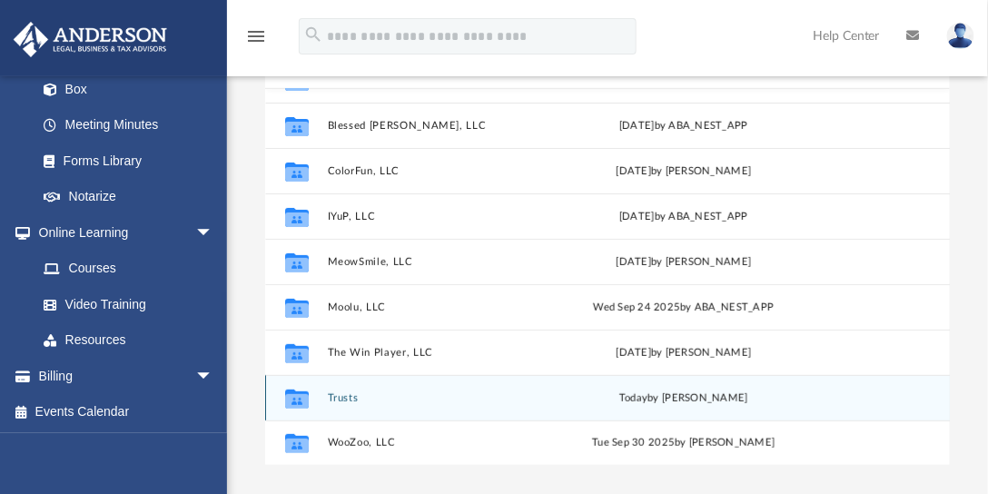
click at [350, 397] on button "Trusts" at bounding box center [443, 398] width 233 height 12
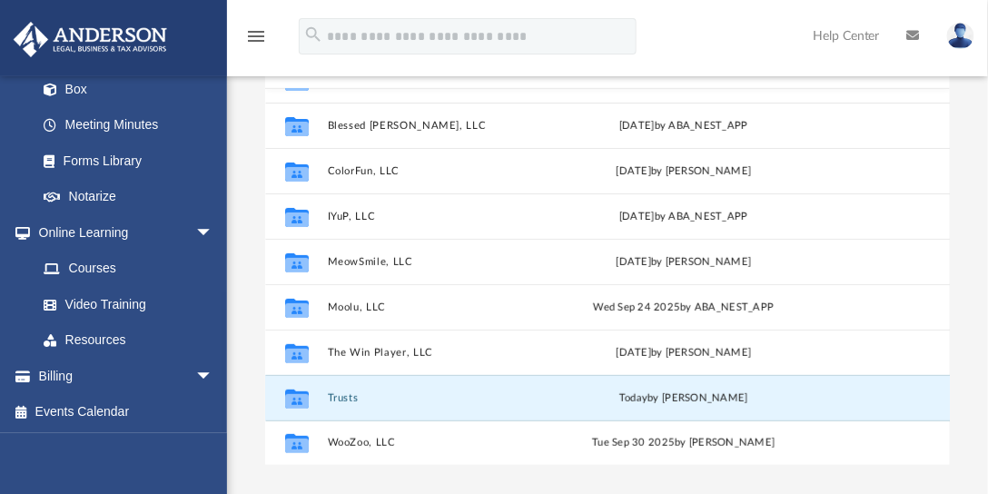
scroll to position [0, 0]
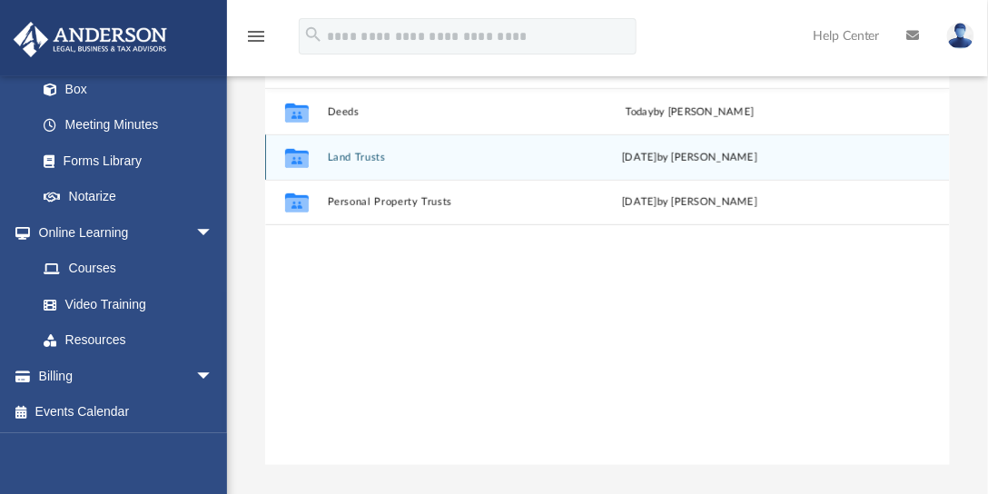
click at [375, 152] on button "Land Trusts" at bounding box center [445, 158] width 236 height 12
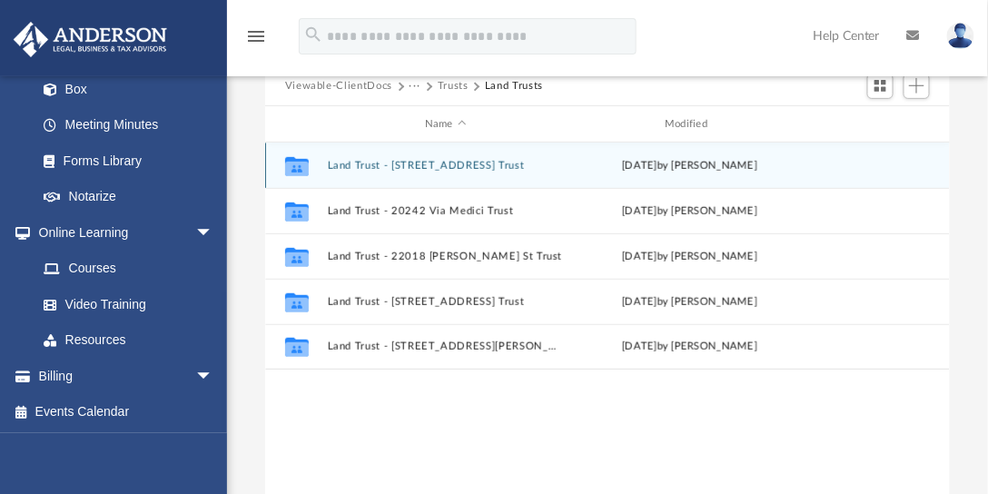
scroll to position [121, 0]
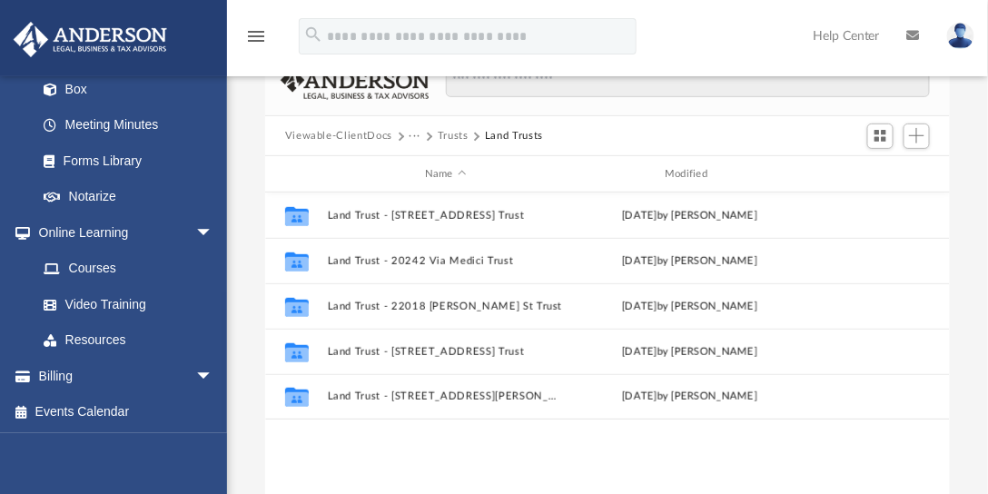
click at [457, 136] on button "Trusts" at bounding box center [453, 136] width 31 height 16
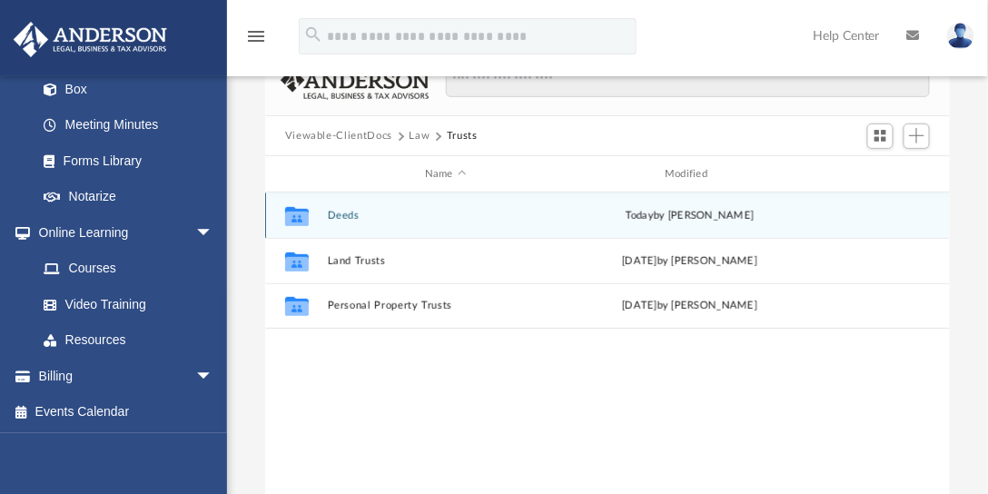
click at [351, 212] on button "Deeds" at bounding box center [445, 216] width 236 height 12
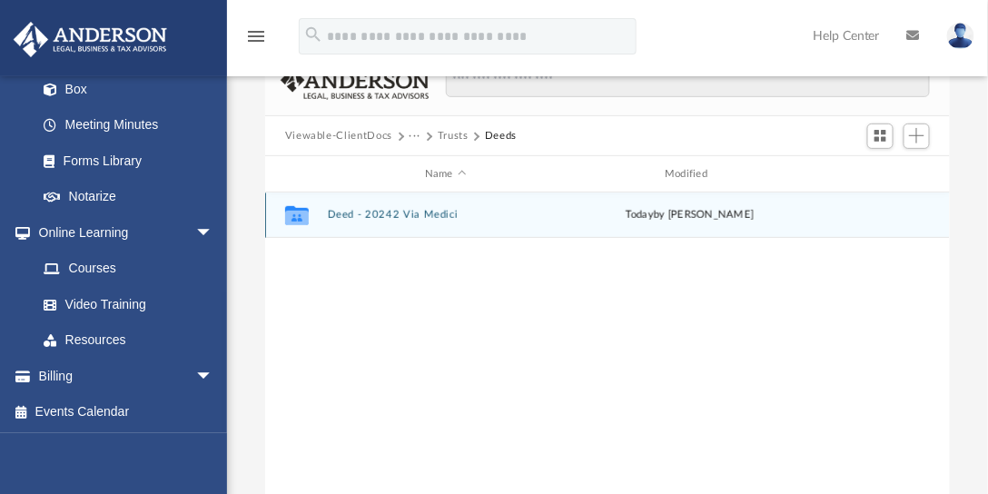
click at [425, 212] on button "Deed - 20242 Via Medici" at bounding box center [445, 215] width 236 height 12
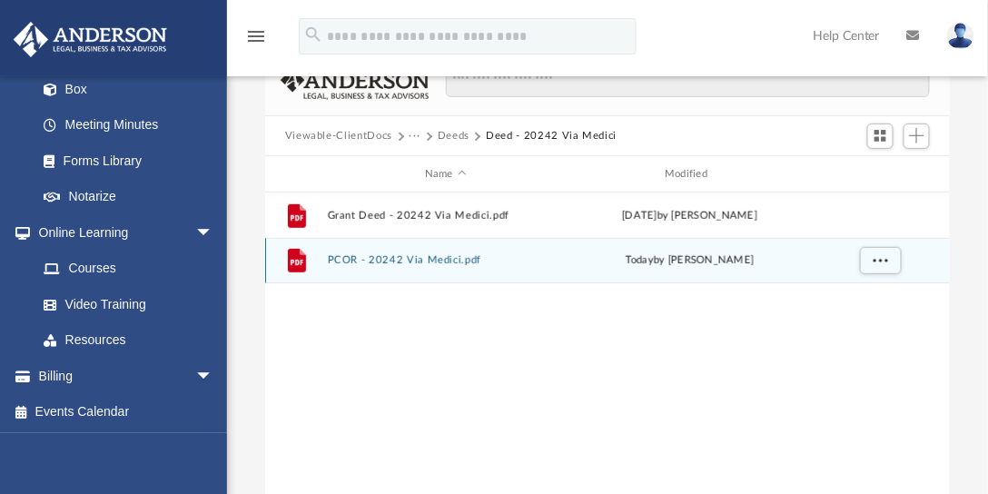
click at [395, 256] on button "PCOR - 20242 Via Medici.pdf" at bounding box center [445, 260] width 236 height 12
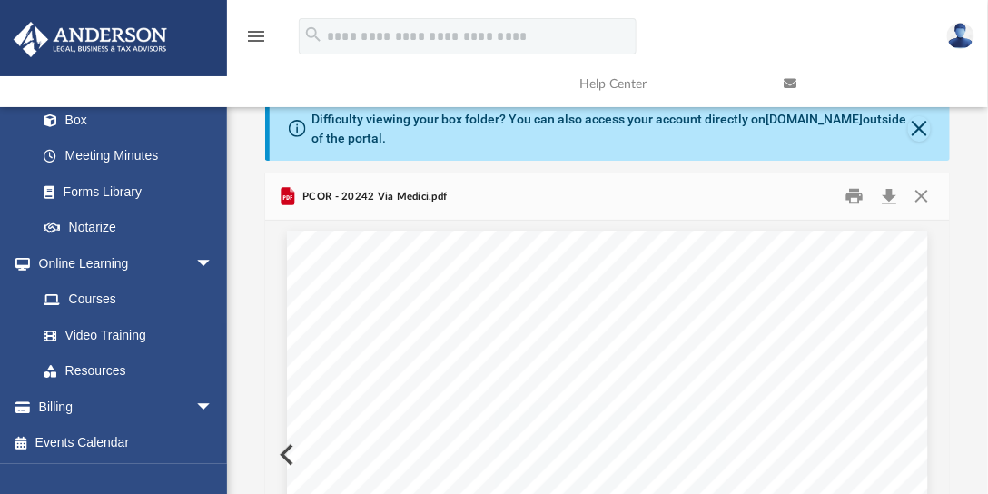
scroll to position [0, 0]
drag, startPoint x: 359, startPoint y: 367, endPoint x: 441, endPoint y: 378, distance: 82.5
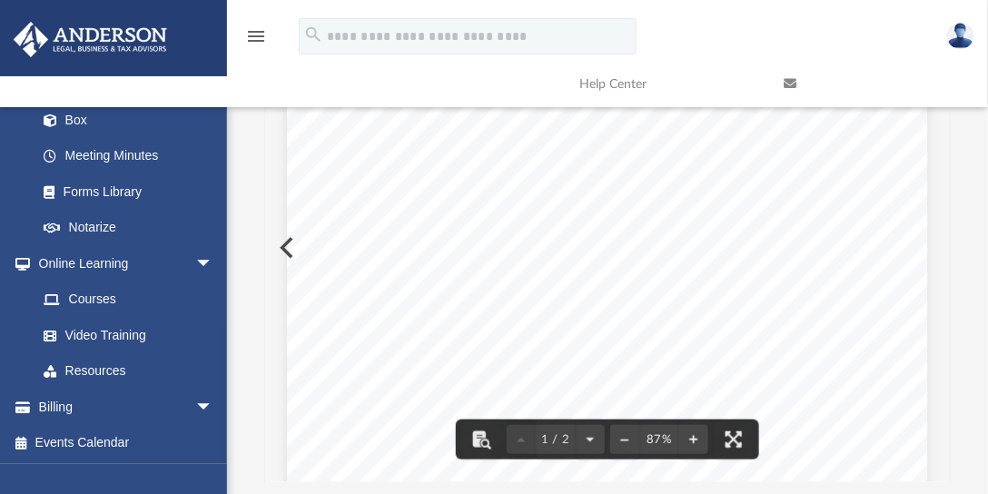
scroll to position [52, 0]
